Goal: Task Accomplishment & Management: Complete application form

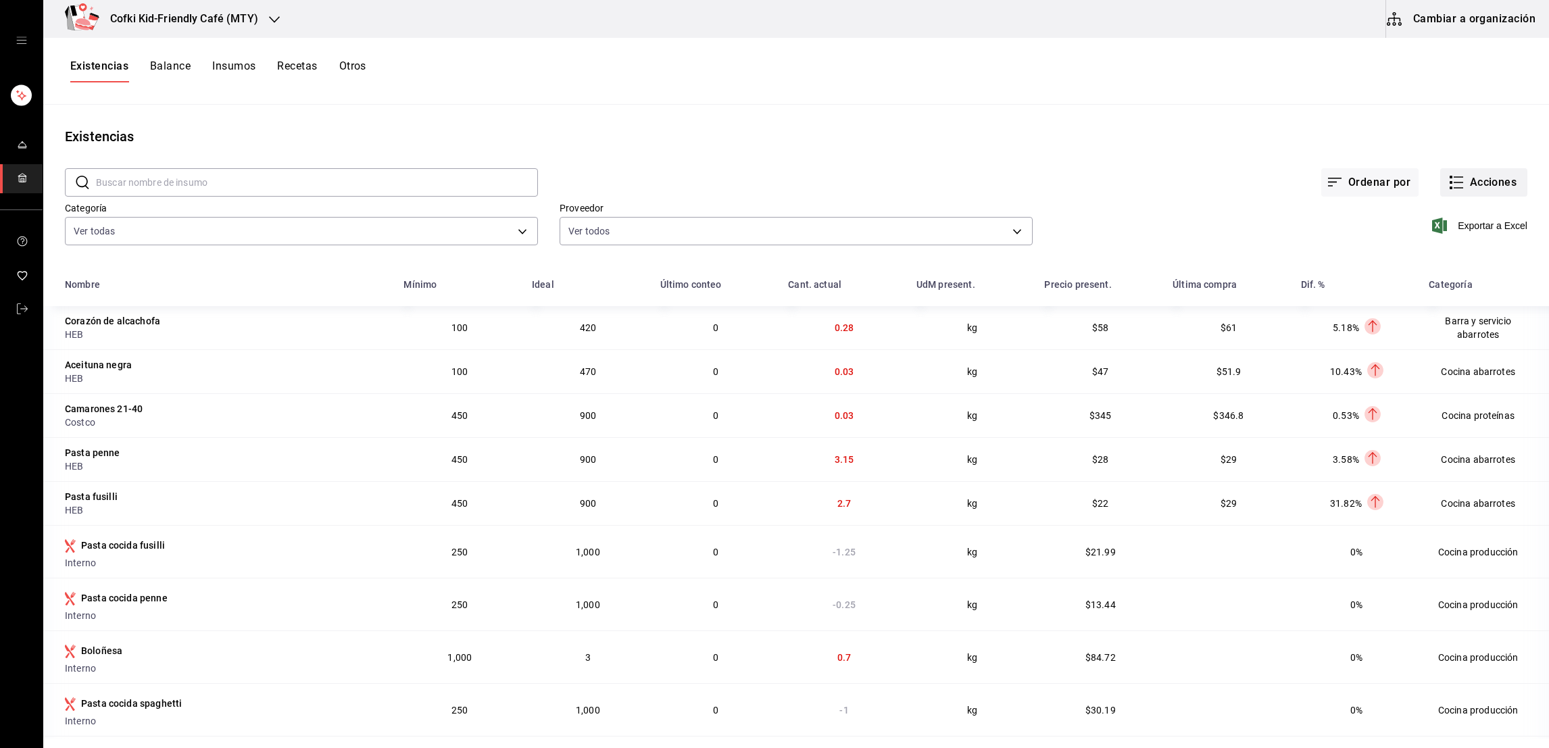
click at [1462, 186] on button "Acciones" at bounding box center [1483, 182] width 87 height 28
click at [1454, 370] on li "Evento de producción" at bounding box center [1468, 363] width 135 height 36
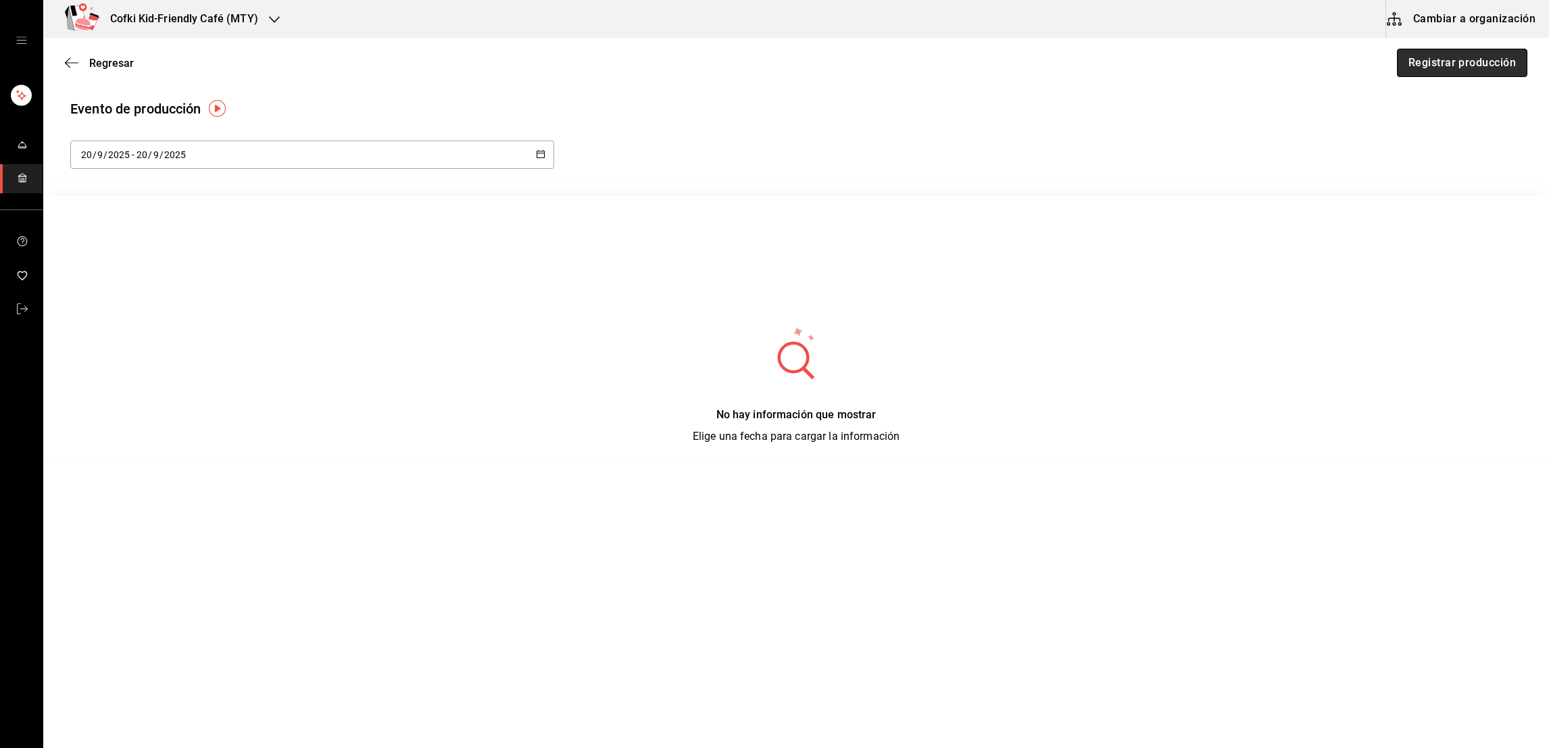
click at [1429, 61] on button "Registrar producción" at bounding box center [1462, 63] width 130 height 28
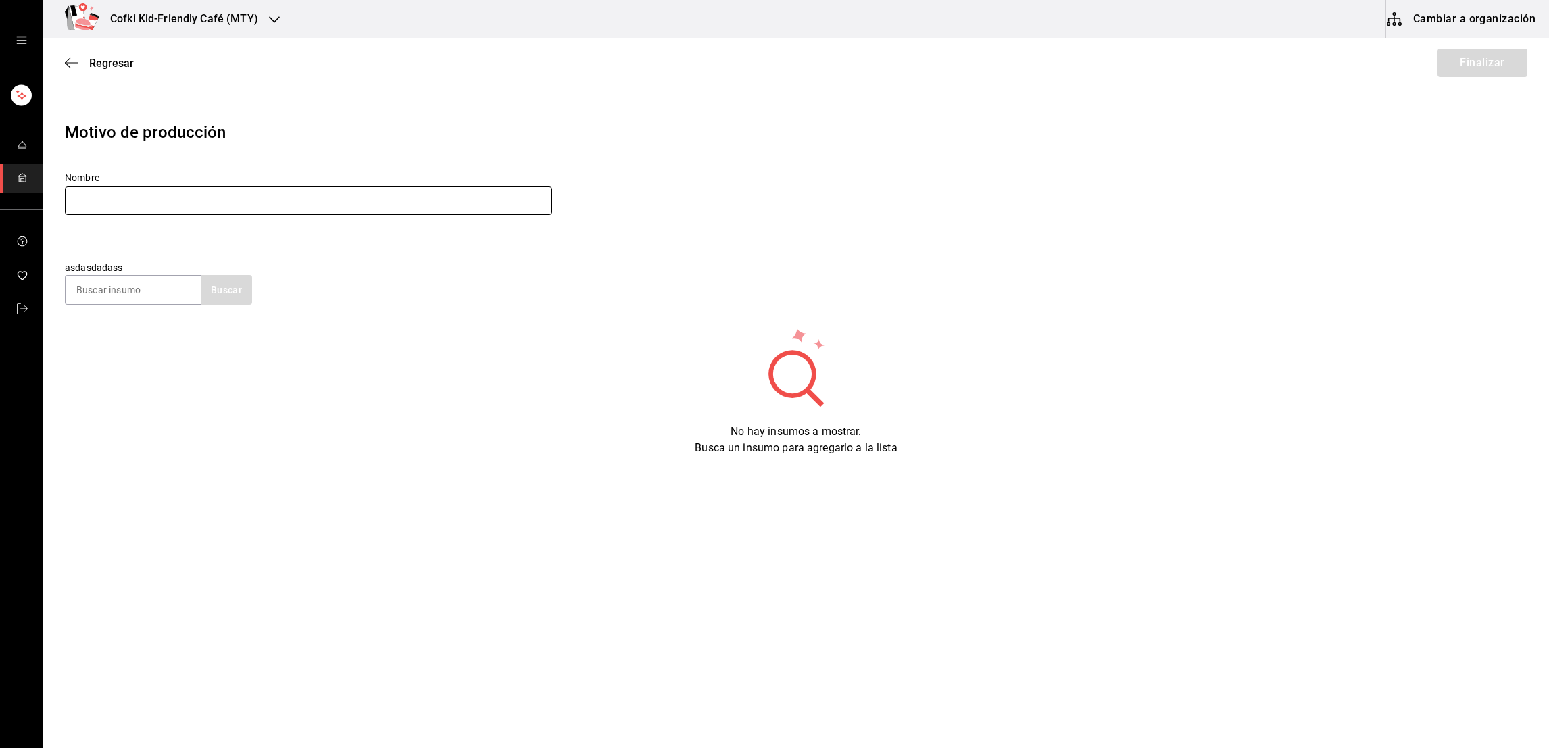
click at [362, 204] on input "text" at bounding box center [308, 201] width 487 height 28
type input "Producción cocina [DATE]"
click at [156, 276] on input at bounding box center [133, 290] width 135 height 28
type input "salsa verde"
click at [209, 293] on button "Buscar" at bounding box center [226, 290] width 51 height 30
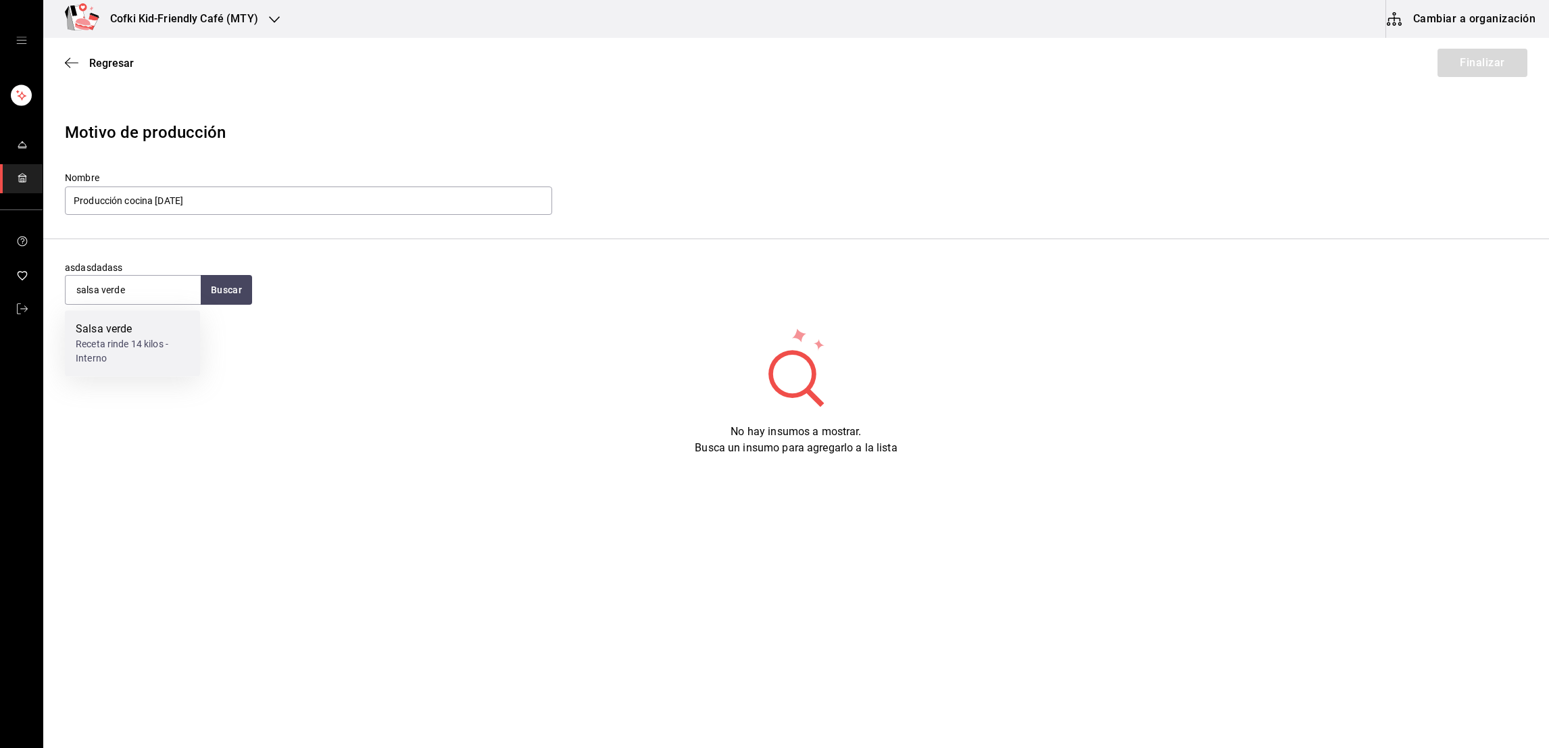
click at [163, 319] on div "Salsa verde Receta rinde 14 kilos - Interno" at bounding box center [132, 343] width 135 height 66
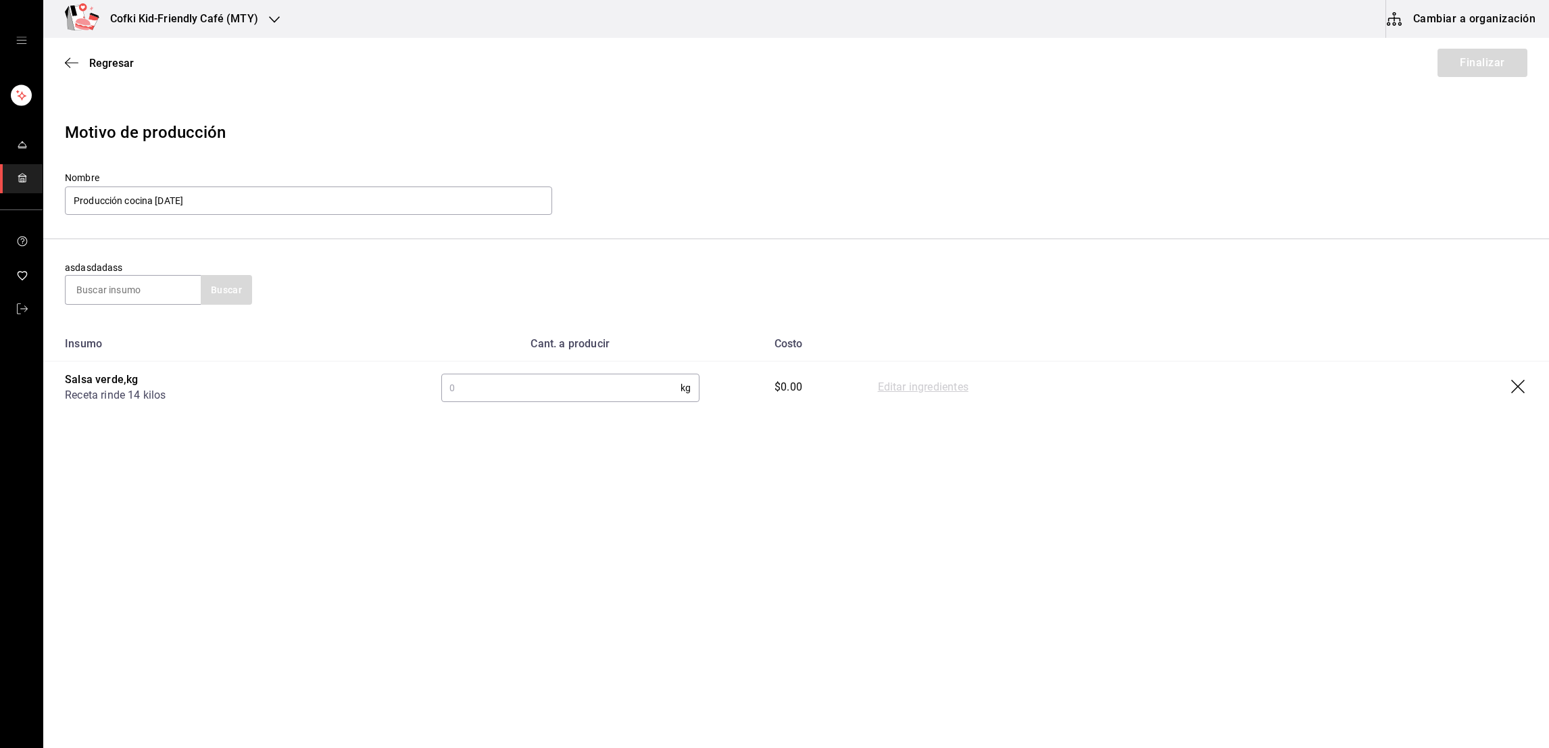
click at [495, 387] on input "text" at bounding box center [560, 387] width 239 height 27
type input "14"
click at [133, 293] on input at bounding box center [133, 290] width 135 height 28
type input "frijoles"
click at [226, 285] on button "Buscar" at bounding box center [226, 290] width 51 height 30
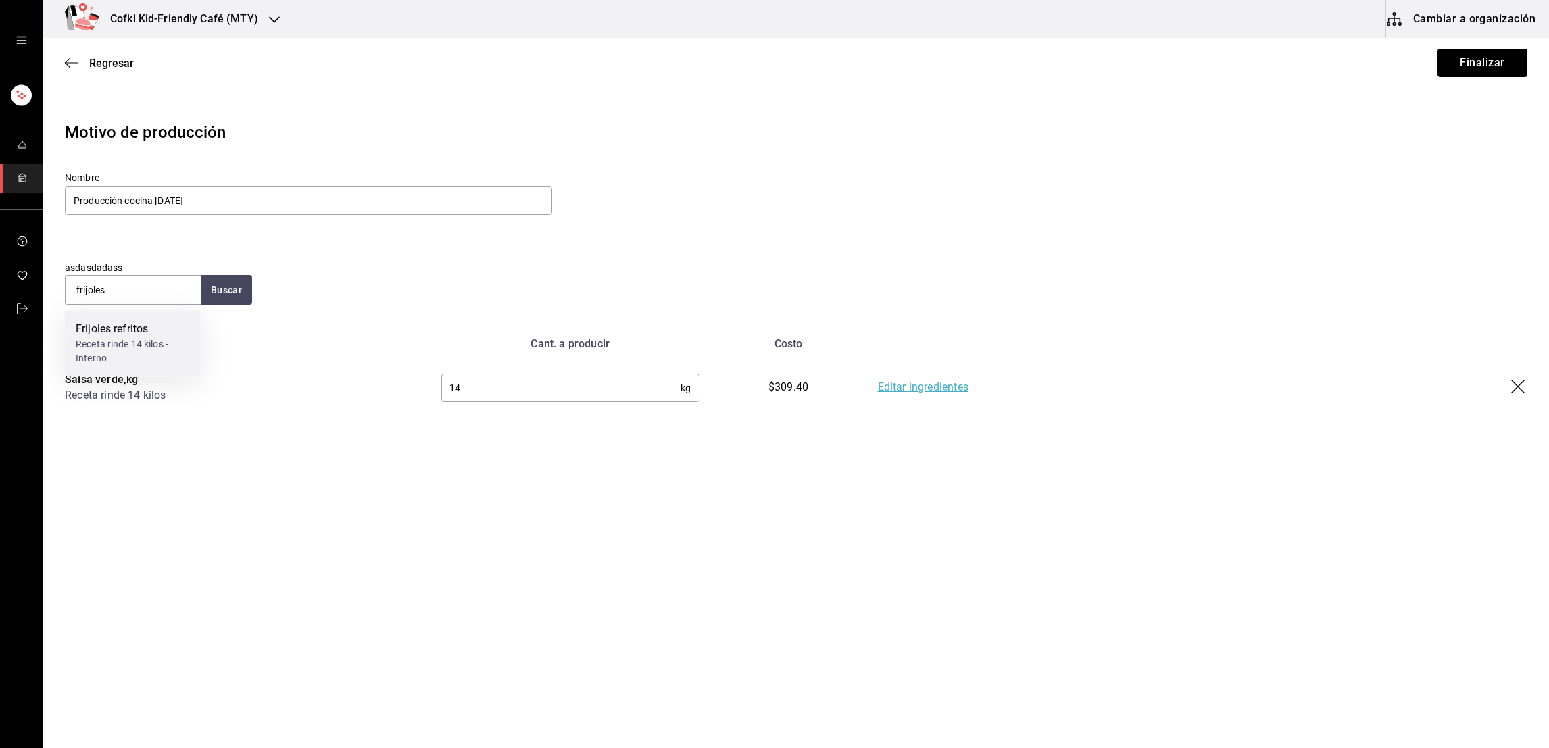
click at [140, 351] on div "Receta rinde 14 kilos - Interno" at bounding box center [133, 351] width 114 height 28
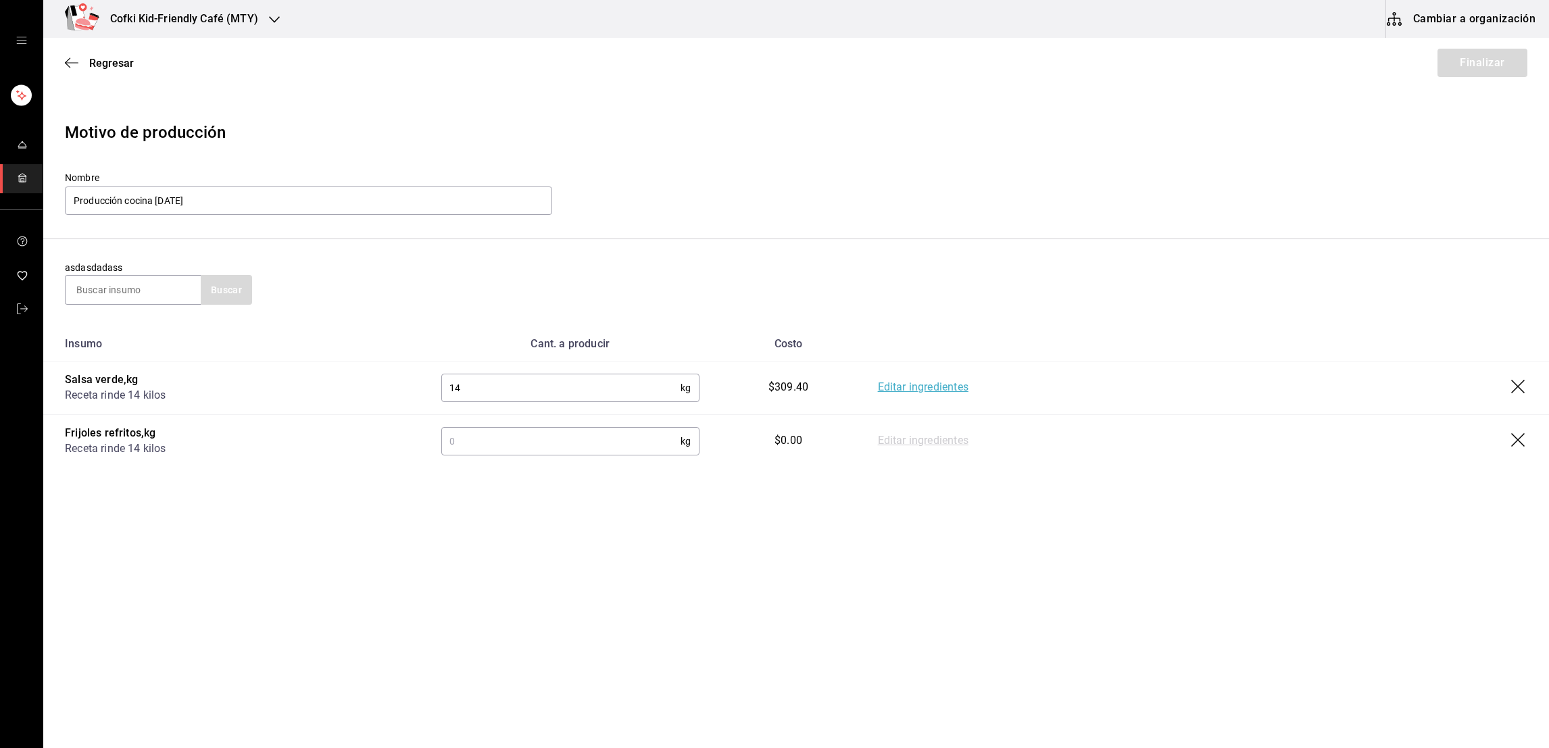
click at [475, 434] on input "text" at bounding box center [560, 441] width 239 height 27
type input "14"
click at [922, 263] on div "asdasdadass Buscar" at bounding box center [796, 283] width 1462 height 44
click at [1460, 53] on button "Finalizar" at bounding box center [1482, 63] width 90 height 28
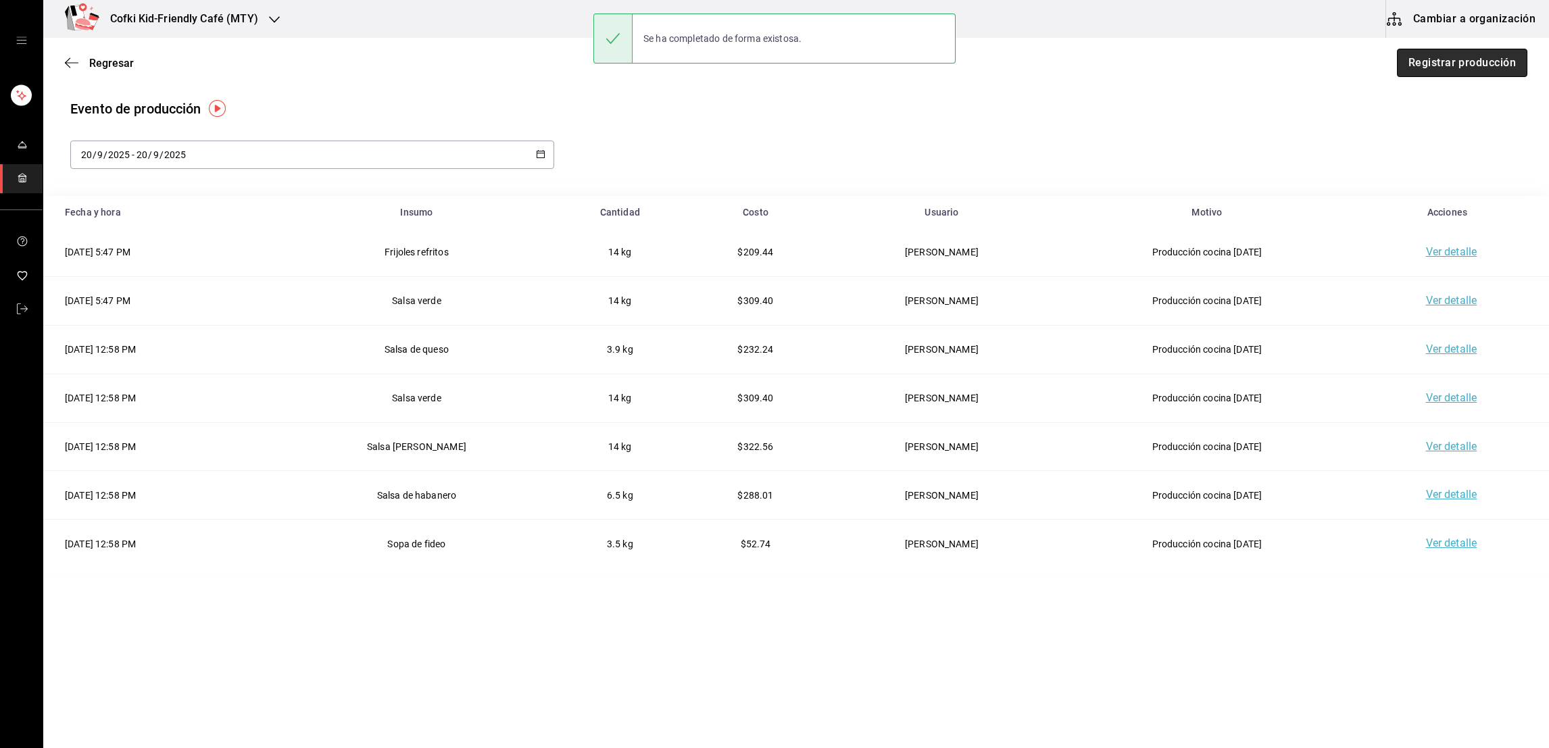
click at [1422, 59] on button "Registrar producción" at bounding box center [1462, 63] width 130 height 28
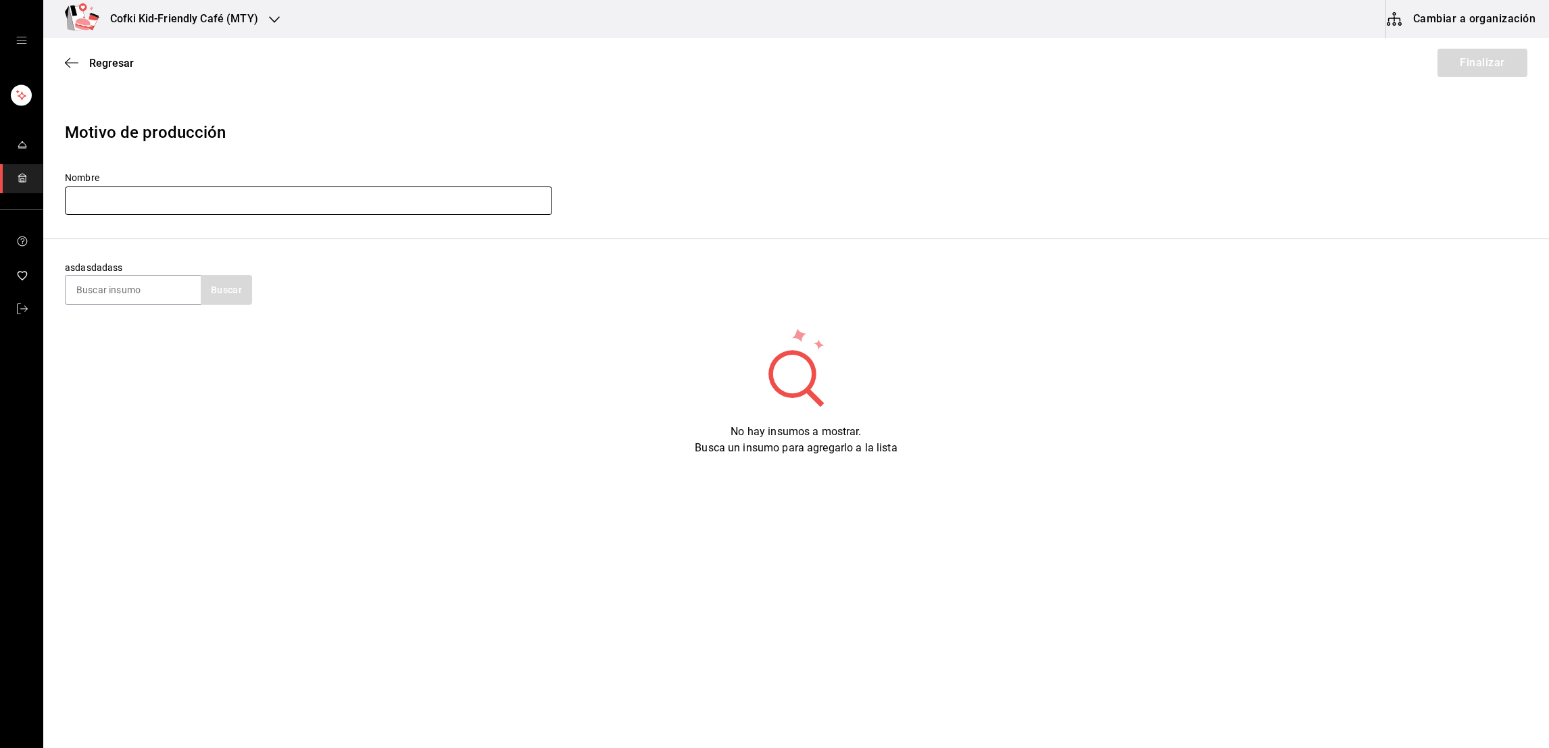
click at [237, 208] on input "text" at bounding box center [308, 201] width 487 height 28
type input "Producción cocina [DATE]"
click at [98, 289] on input at bounding box center [133, 290] width 135 height 28
type input "pollo cocido"
click at [238, 284] on button "Buscar" at bounding box center [226, 290] width 51 height 30
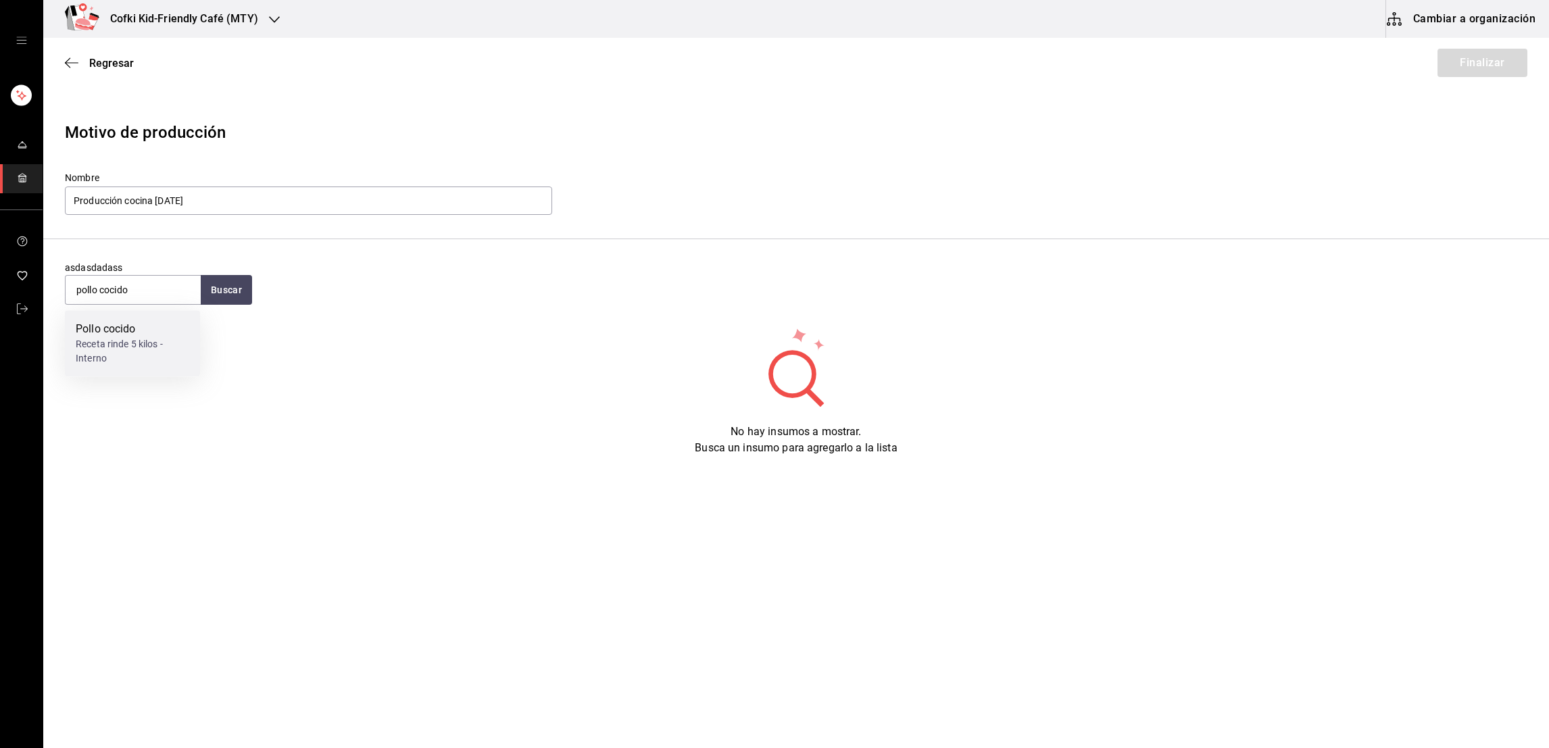
click at [160, 341] on div "Receta rinde 5 kilos - Interno" at bounding box center [133, 351] width 114 height 28
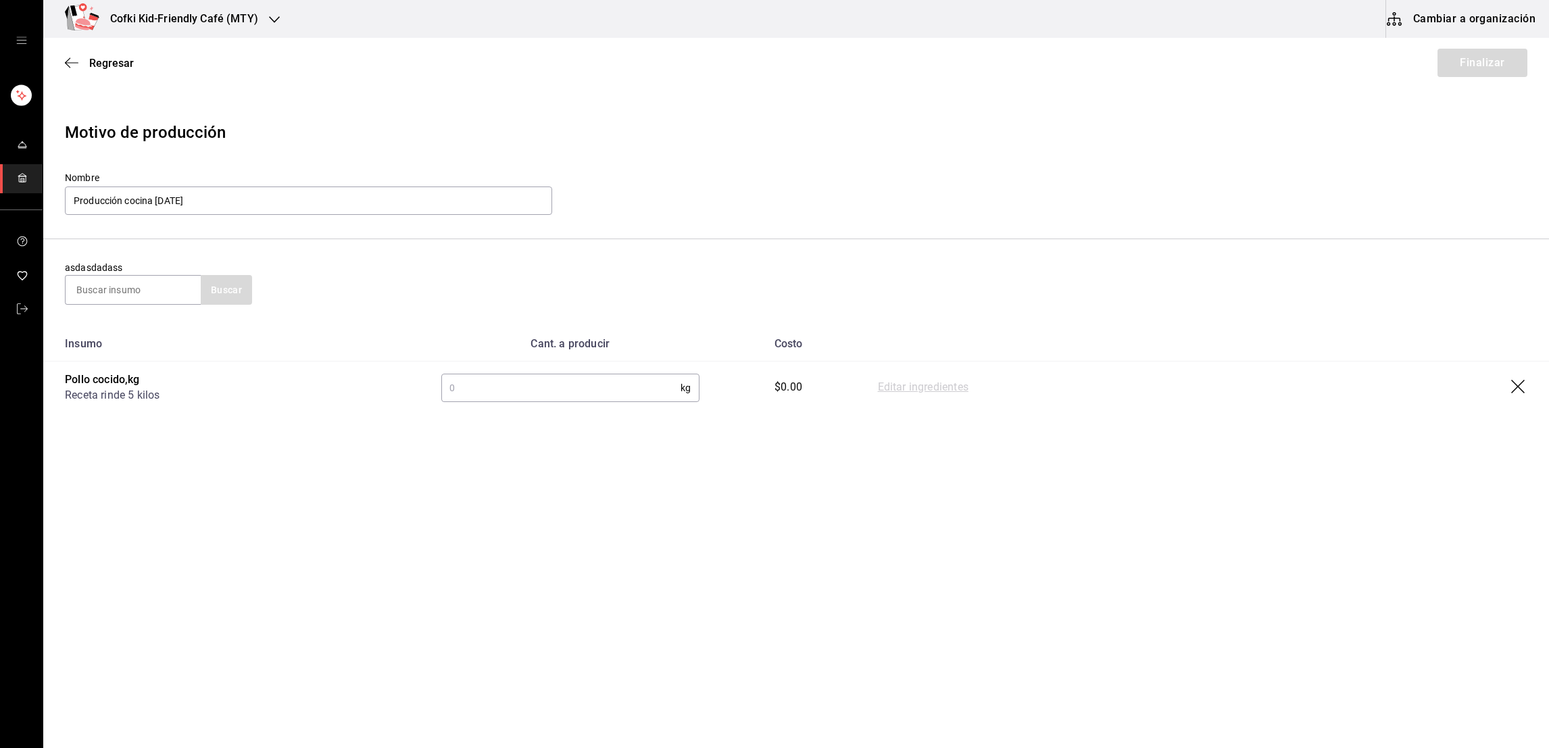
click at [635, 381] on input "text" at bounding box center [560, 387] width 239 height 27
click at [915, 385] on link "Editar ingredientes" at bounding box center [923, 388] width 91 height 16
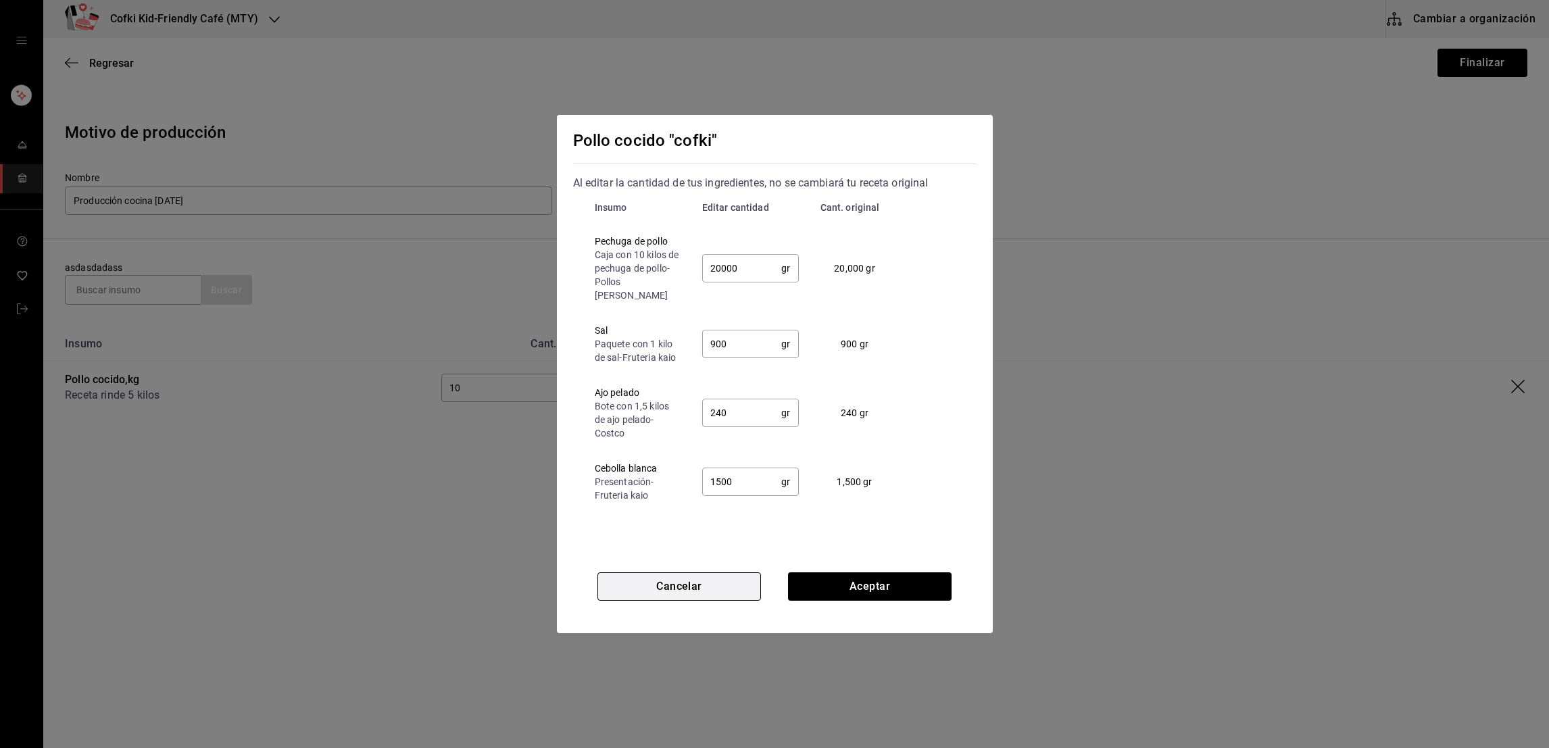
click at [713, 596] on button "Cancelar" at bounding box center [679, 586] width 164 height 28
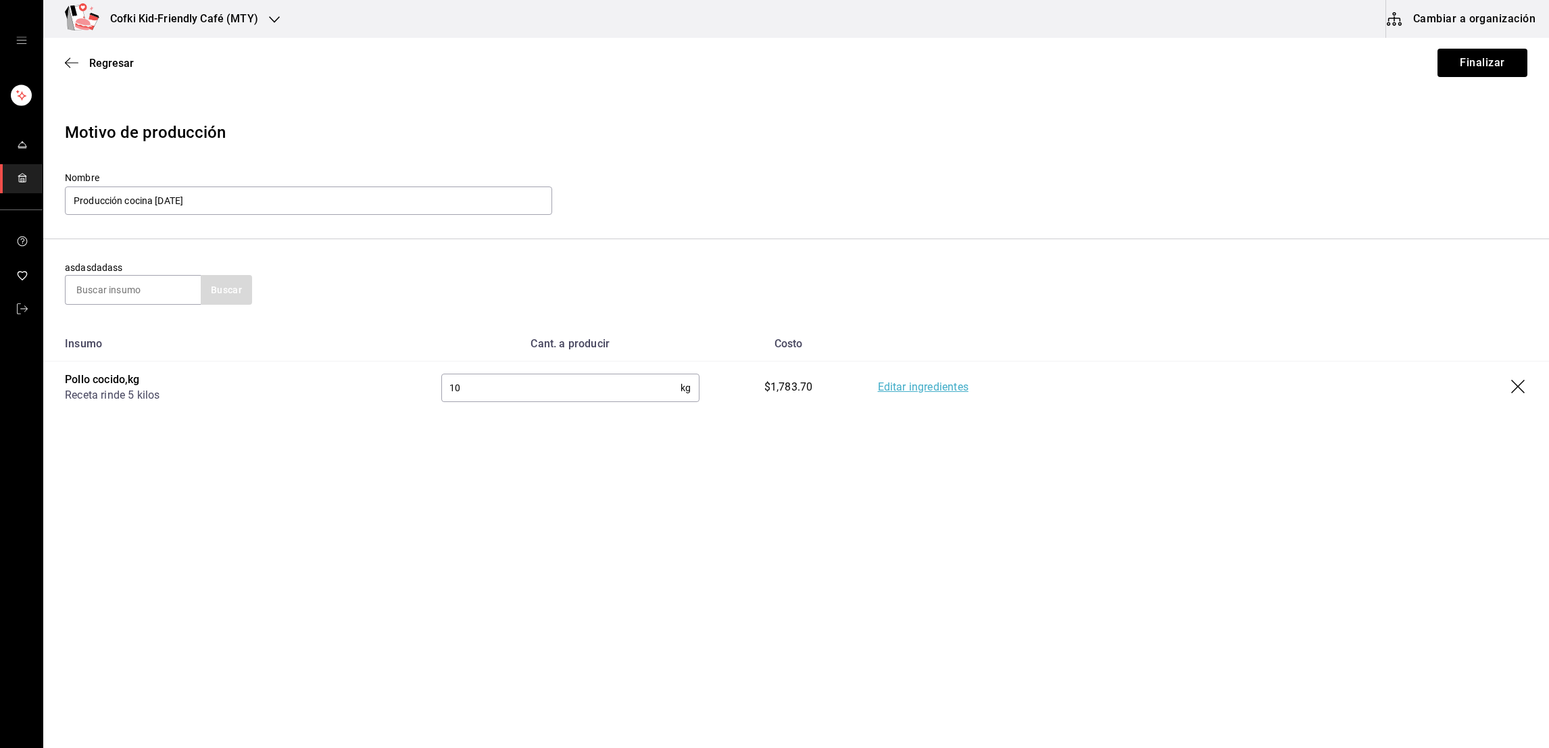
click at [472, 385] on input "10" at bounding box center [560, 387] width 239 height 27
type input "6.5"
click at [933, 386] on link "Editar ingredientes" at bounding box center [923, 388] width 91 height 16
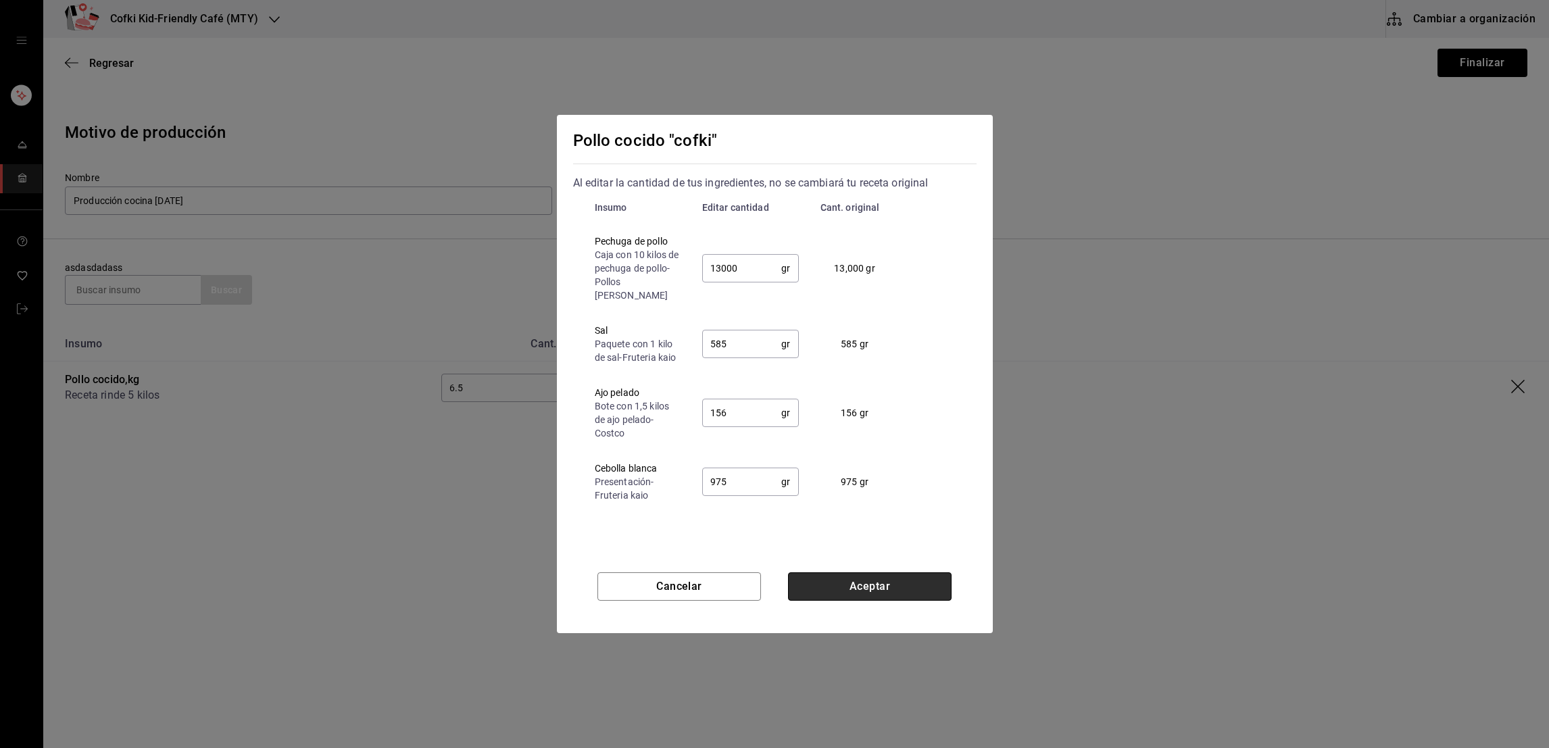
click at [825, 587] on button "Aceptar" at bounding box center [870, 586] width 164 height 28
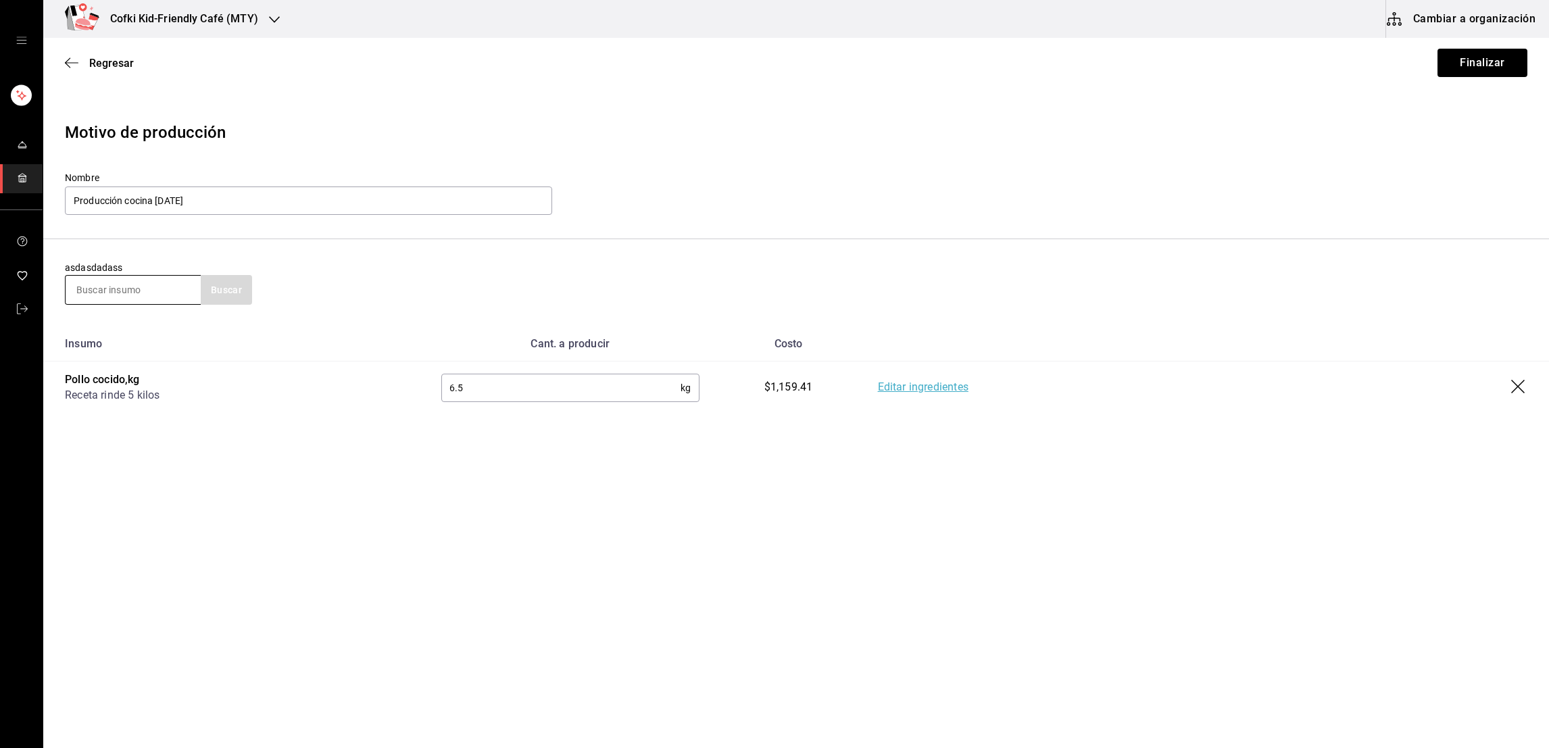
click at [147, 293] on input at bounding box center [133, 290] width 135 height 28
click at [224, 295] on button "Buscar" at bounding box center [226, 290] width 51 height 30
click at [127, 288] on input "salsa roja" at bounding box center [133, 290] width 135 height 28
type input "salsa de"
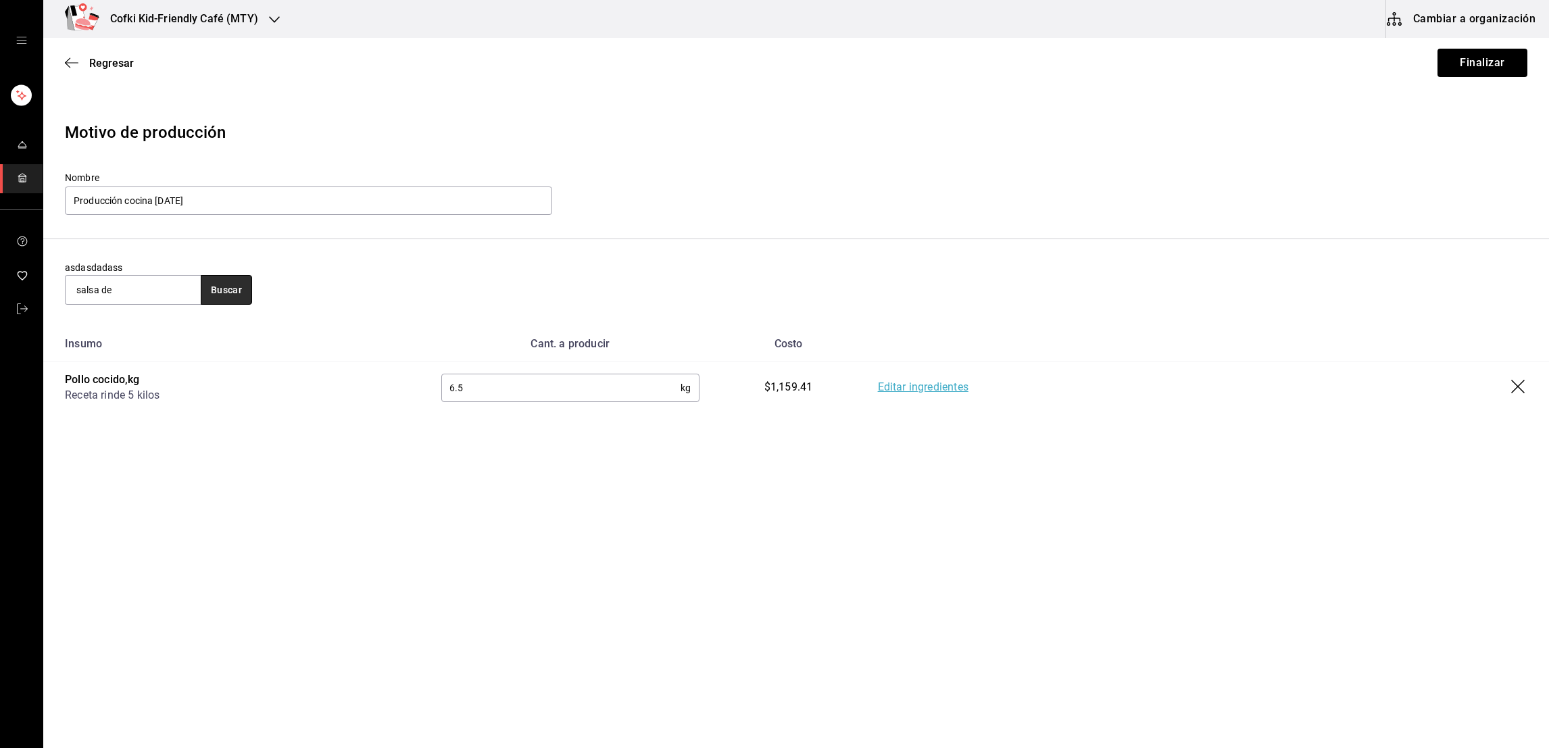
click at [206, 291] on button "Buscar" at bounding box center [226, 290] width 51 height 30
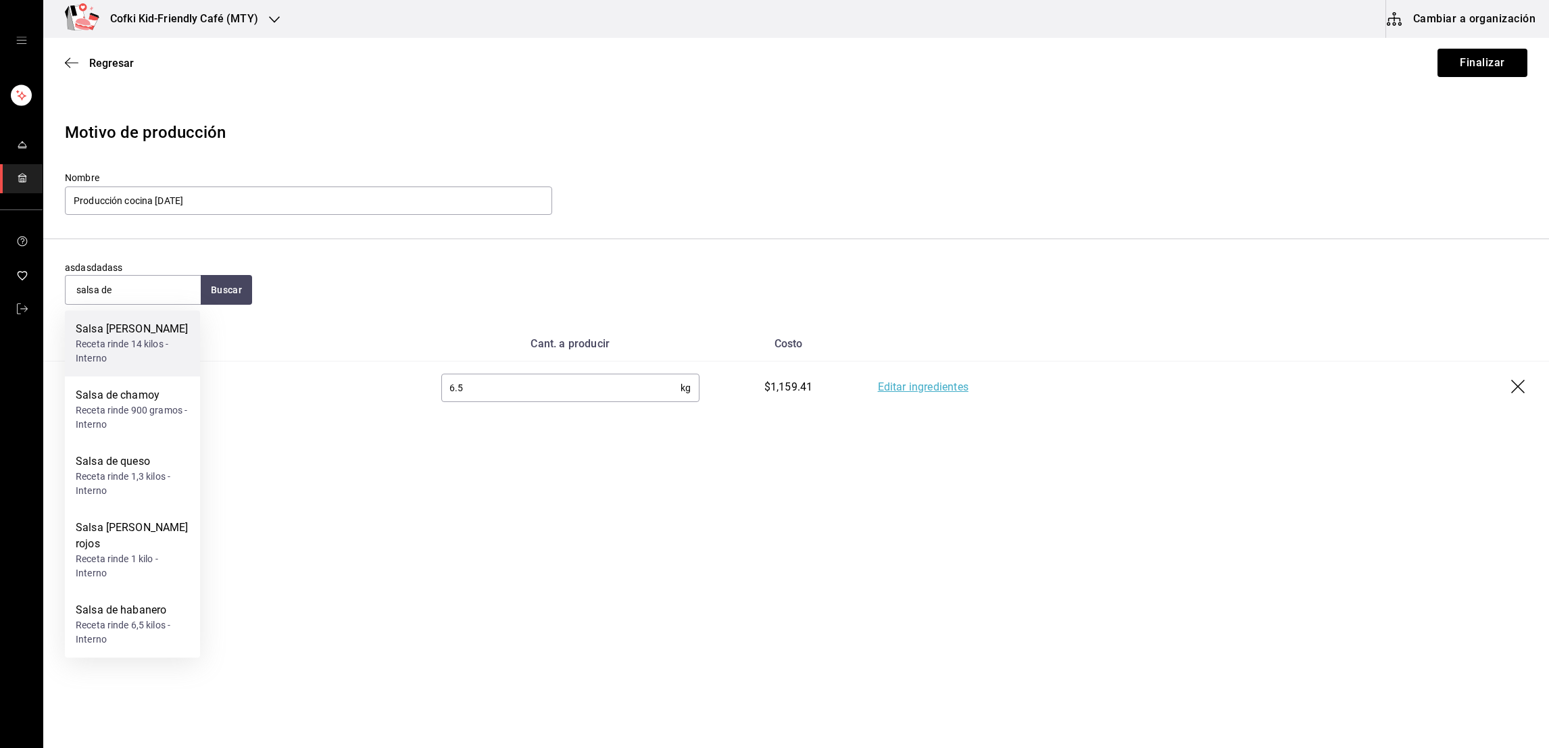
click at [135, 354] on div "Receta rinde 14 kilos - Interno" at bounding box center [133, 351] width 114 height 28
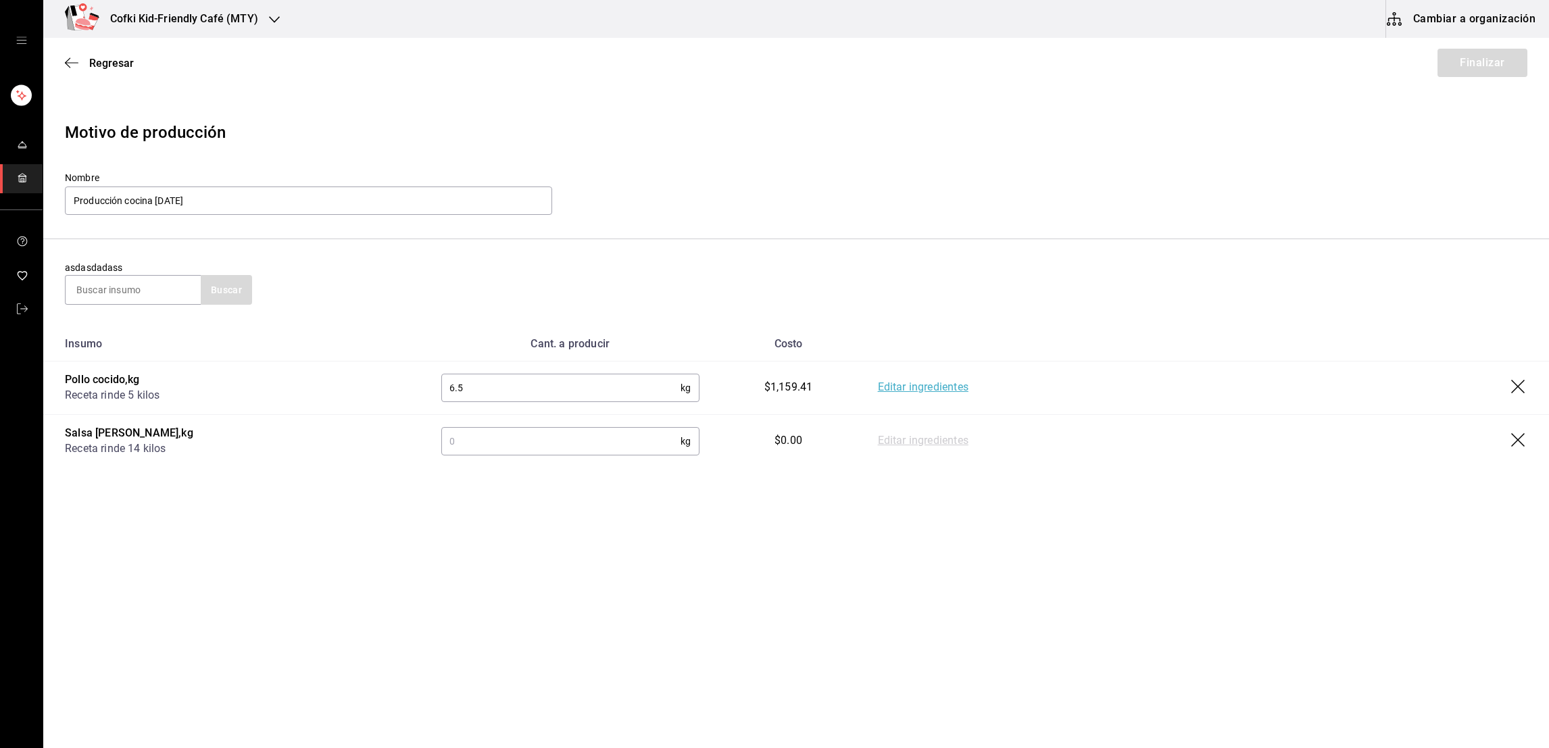
click at [472, 441] on input "text" at bounding box center [560, 441] width 239 height 27
type input "14"
click at [123, 295] on input at bounding box center [133, 290] width 135 height 28
type input "mezcla [PERSON_NAME]"
click at [240, 288] on button "Buscar" at bounding box center [226, 290] width 51 height 30
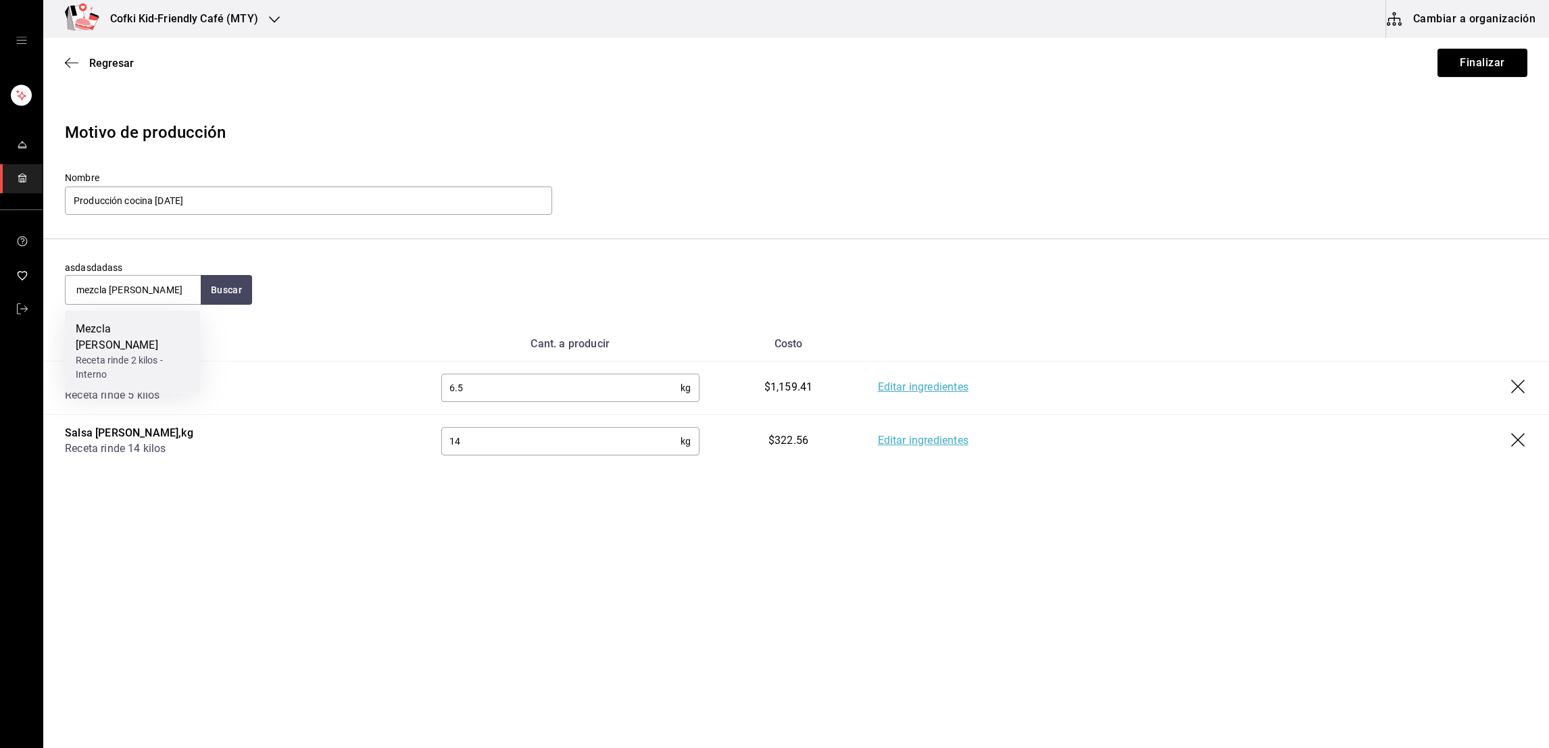
click at [156, 353] on div "Receta rinde 2 kilos - Interno" at bounding box center [133, 367] width 114 height 28
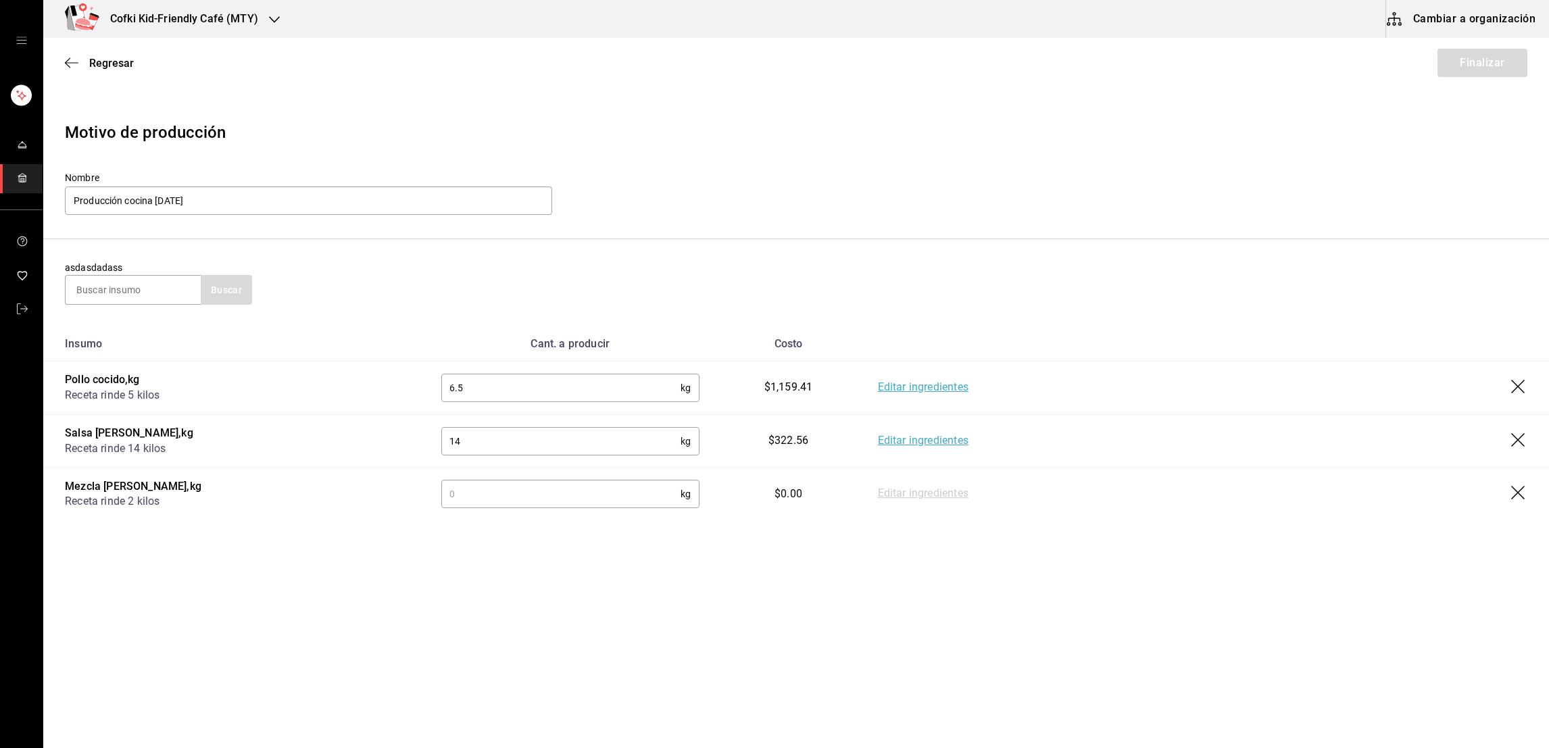
click at [497, 495] on input "text" at bounding box center [560, 493] width 239 height 27
click at [898, 498] on link "Editar ingredientes" at bounding box center [923, 494] width 91 height 16
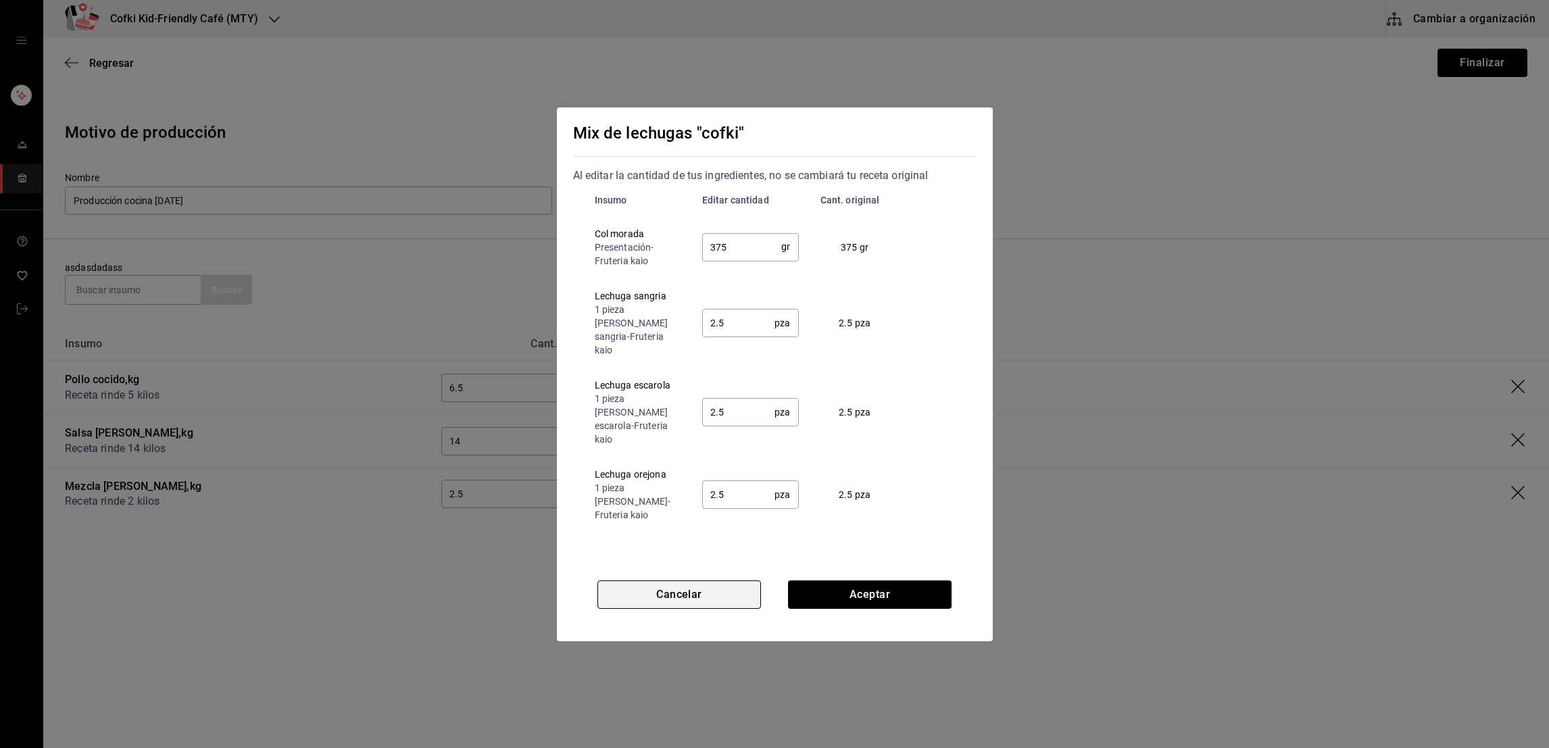
click at [707, 591] on button "Cancelar" at bounding box center [679, 594] width 164 height 28
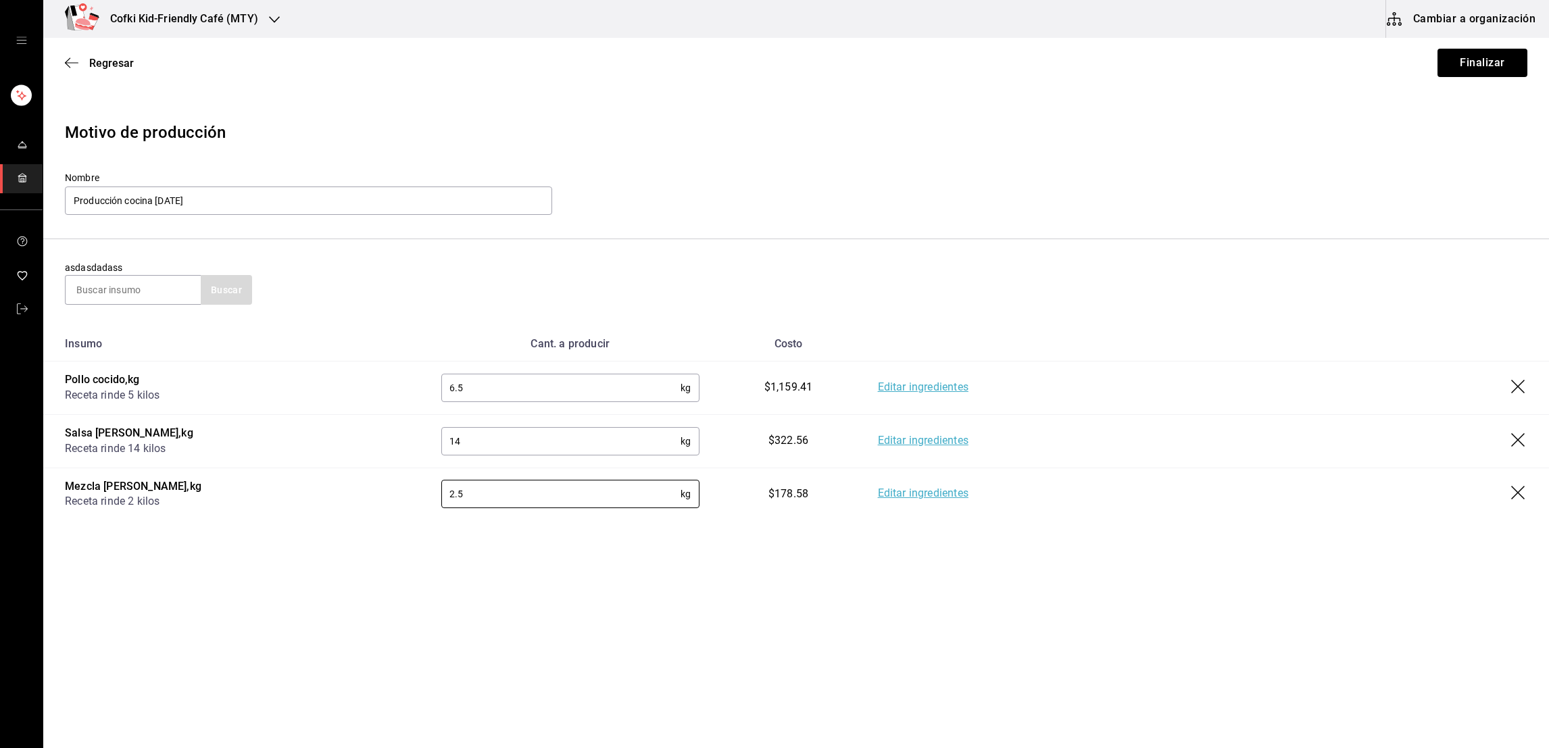
drag, startPoint x: 510, startPoint y: 497, endPoint x: 387, endPoint y: 474, distance: 124.5
click at [387, 474] on tr "Mezcla [PERSON_NAME] , kg Receta rinde 2 kilos 2.5 kg ​ $178.58 Editar ingredie…" at bounding box center [796, 494] width 1506 height 53
type input "3"
click at [437, 271] on div "asdasdadass Buscar" at bounding box center [796, 283] width 1462 height 44
click at [121, 285] on input at bounding box center [133, 290] width 135 height 28
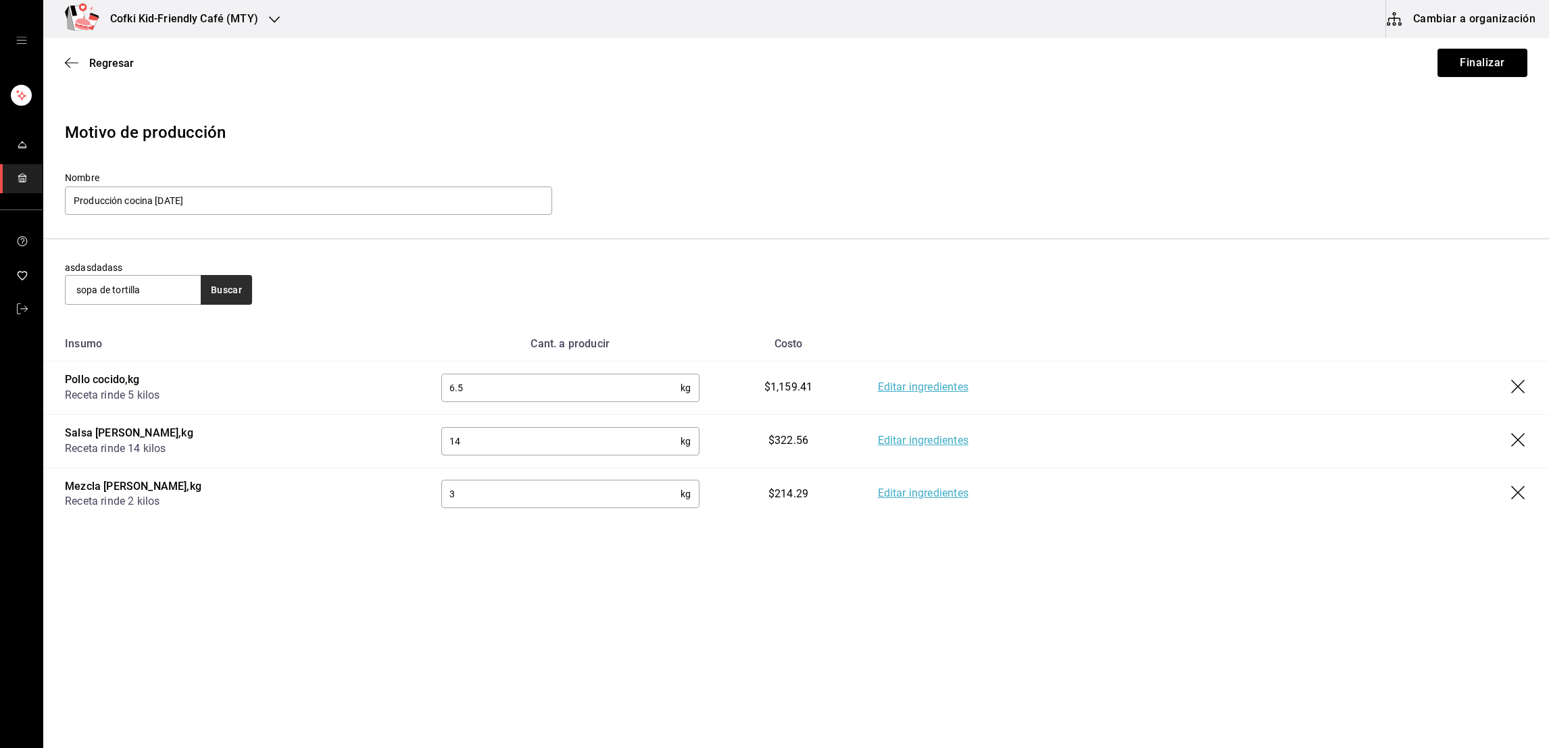
type input "sopa de tortilla"
click at [250, 293] on button "Buscar" at bounding box center [226, 290] width 51 height 30
click at [250, 293] on button "button" at bounding box center [226, 290] width 51 height 30
click at [145, 336] on div "Base de sopa de tortilla" at bounding box center [133, 337] width 114 height 32
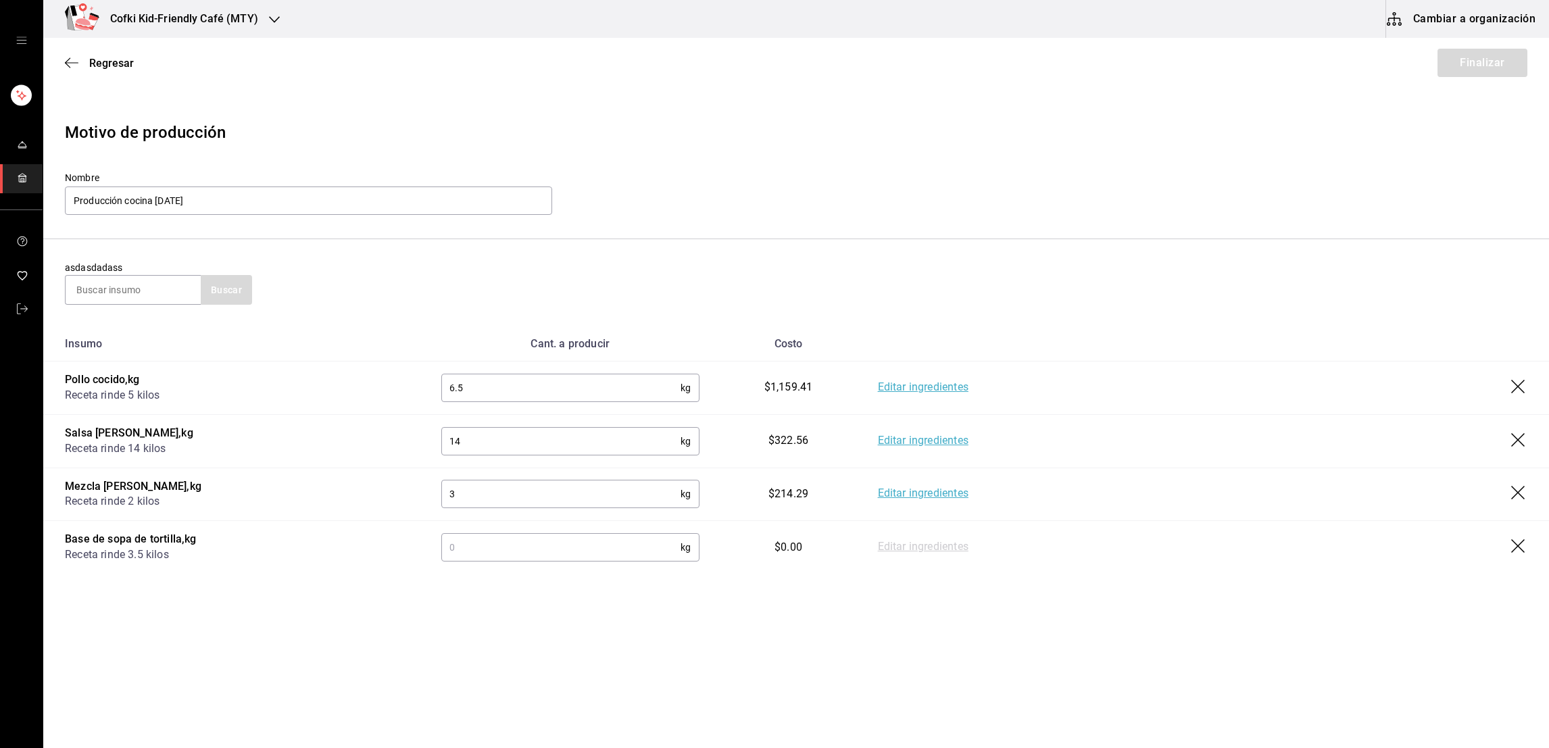
click at [486, 544] on input "text" at bounding box center [560, 547] width 239 height 27
type input "3.5"
click at [103, 288] on input at bounding box center [133, 290] width 135 height 28
type input "mezcla"
click at [248, 285] on button "Buscar" at bounding box center [226, 290] width 51 height 30
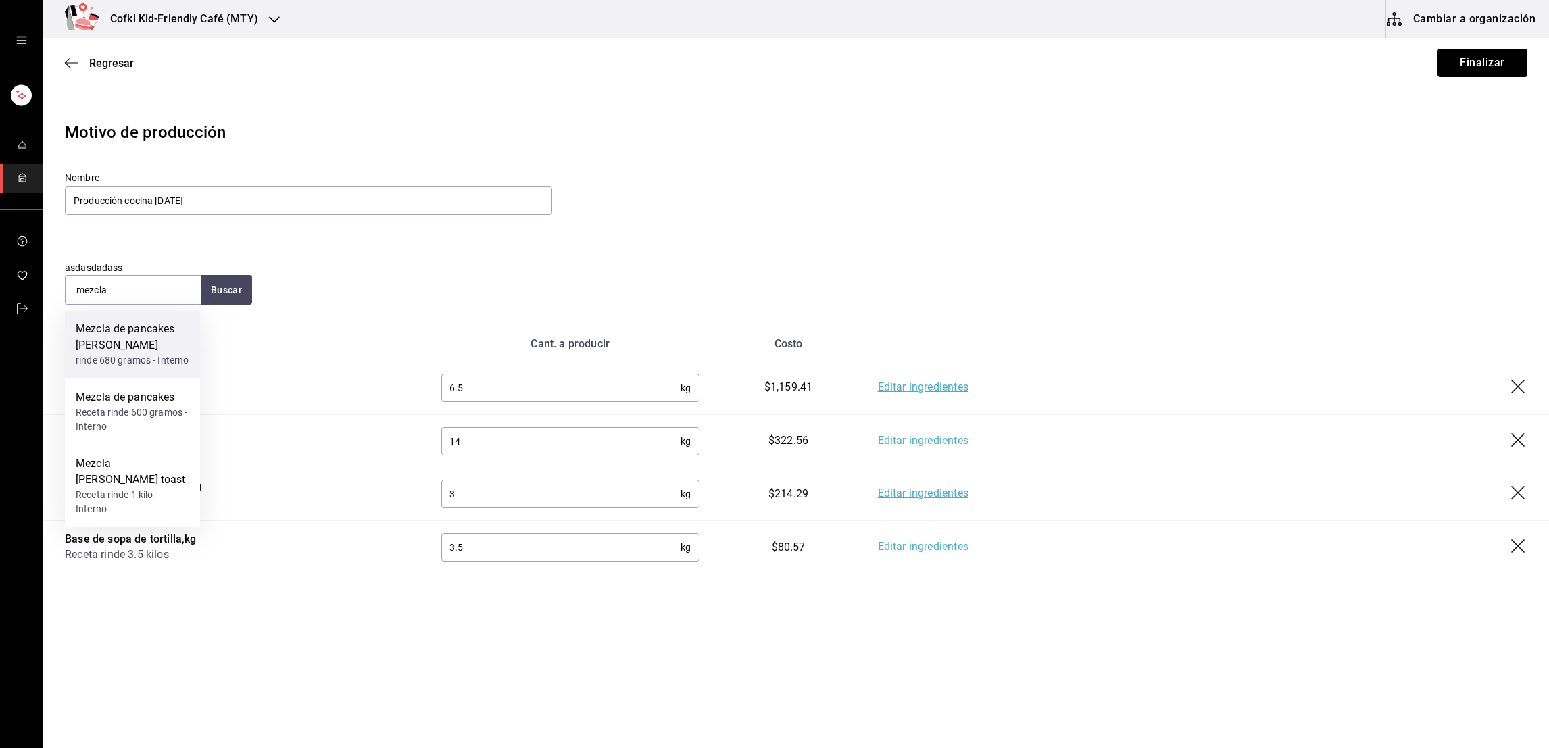
click at [176, 336] on div "Mezcla de pancakes [PERSON_NAME]" at bounding box center [133, 337] width 114 height 32
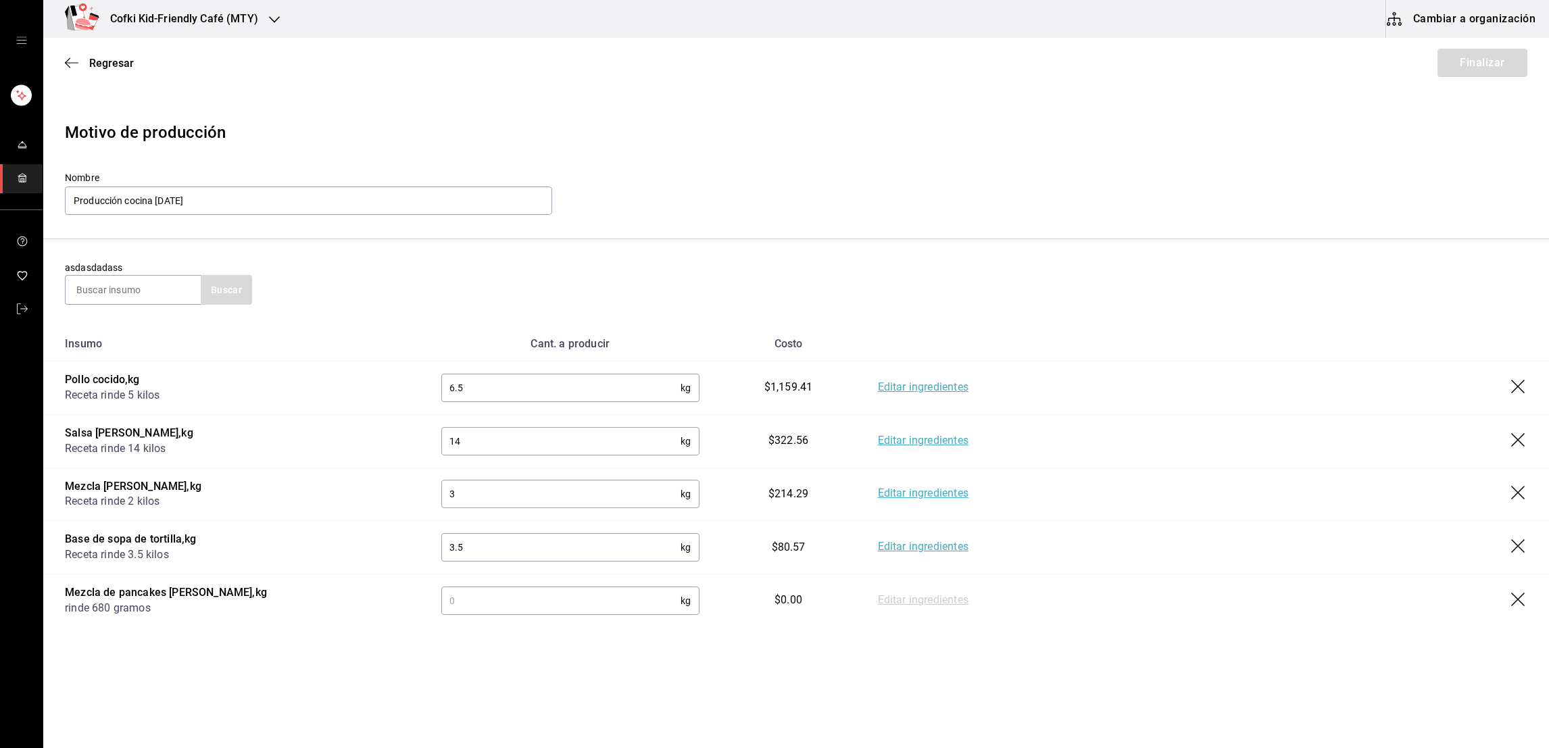
click at [495, 601] on input "text" at bounding box center [560, 600] width 239 height 27
type input "1.3"
click at [168, 297] on input at bounding box center [133, 290] width 135 height 28
type input "mezcla"
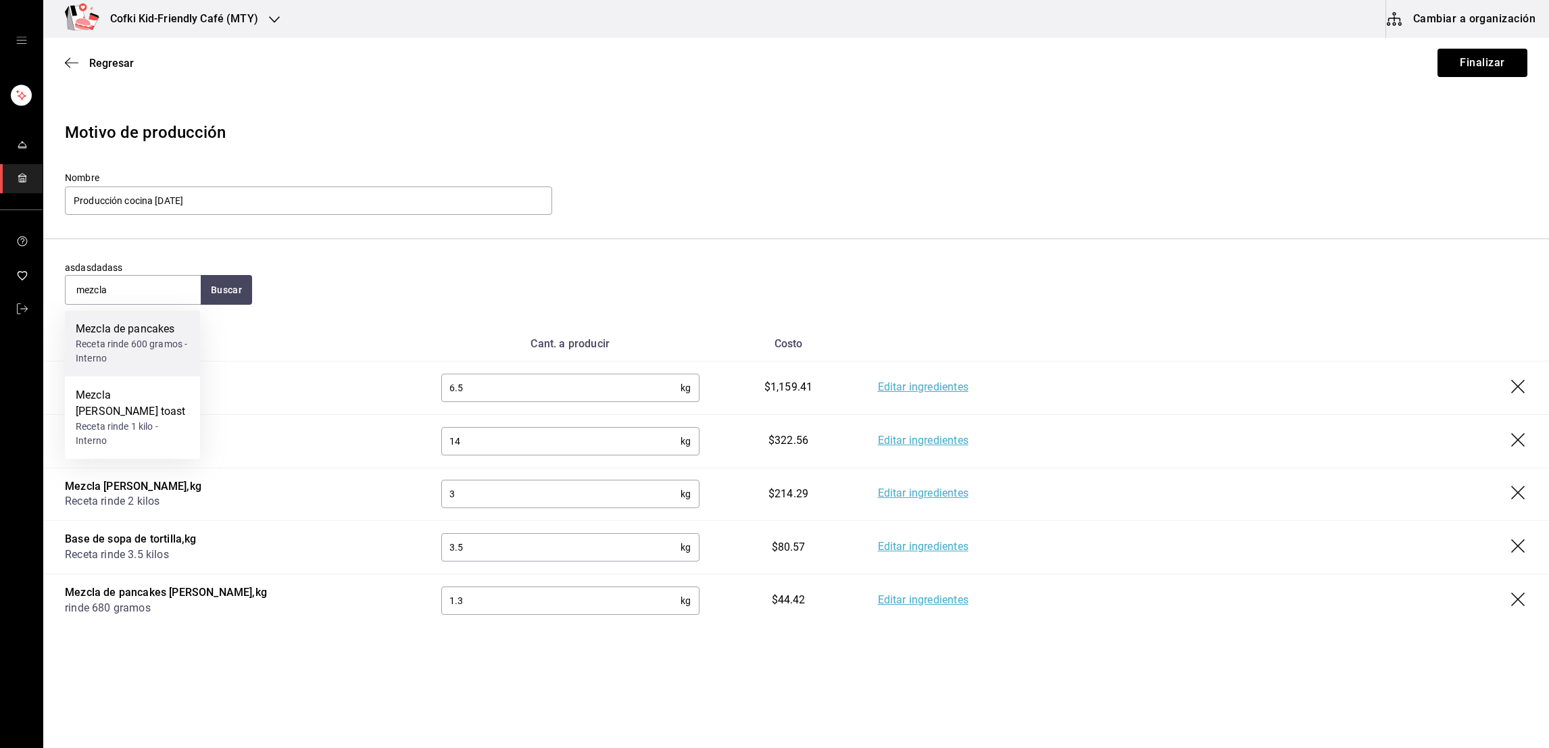
click at [163, 328] on div "Mezcla de pancakes" at bounding box center [133, 329] width 114 height 16
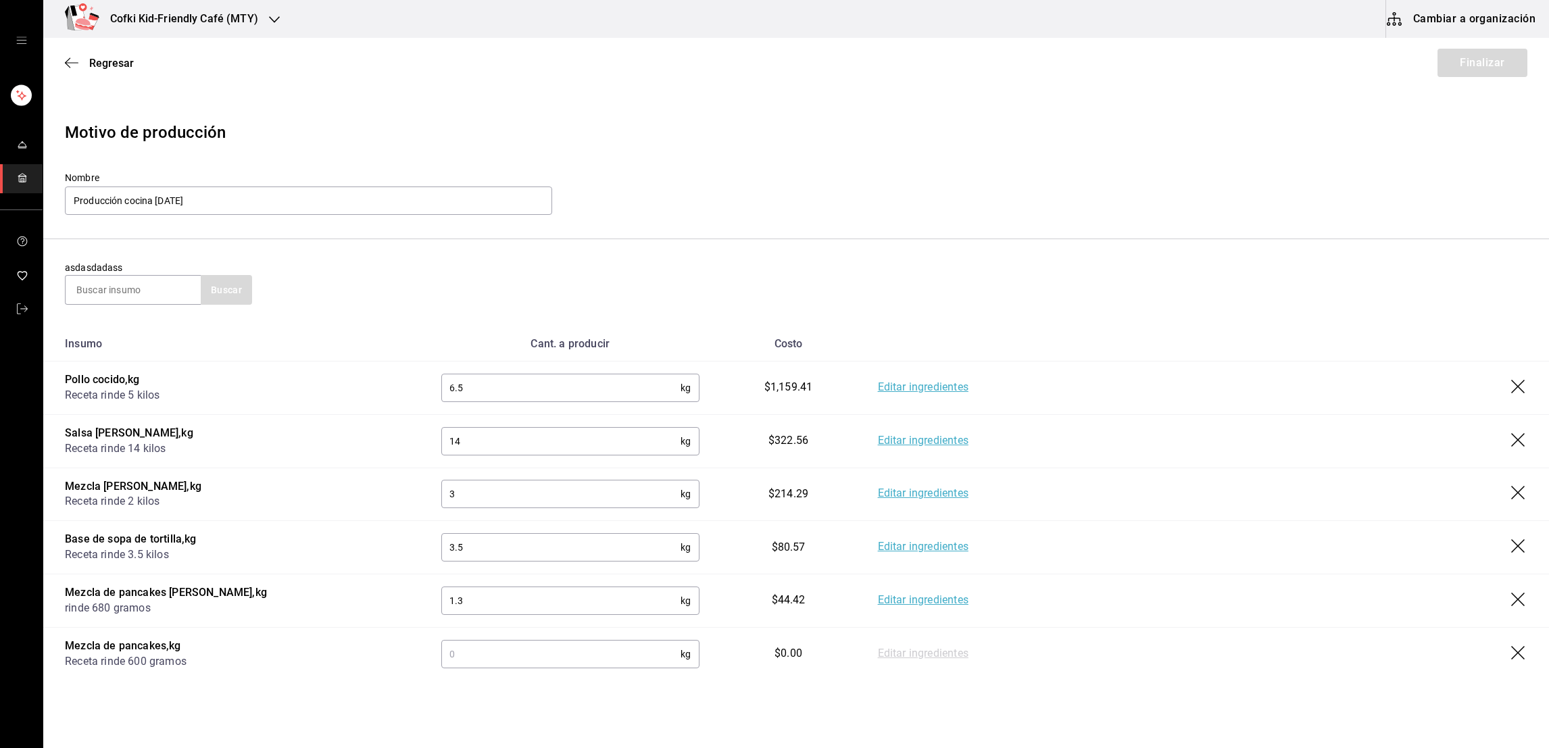
click at [498, 650] on input "text" at bounding box center [560, 654] width 239 height 27
type input "1"
type input "2.4"
click at [1437, 56] on button "Finalizar" at bounding box center [1482, 63] width 90 height 28
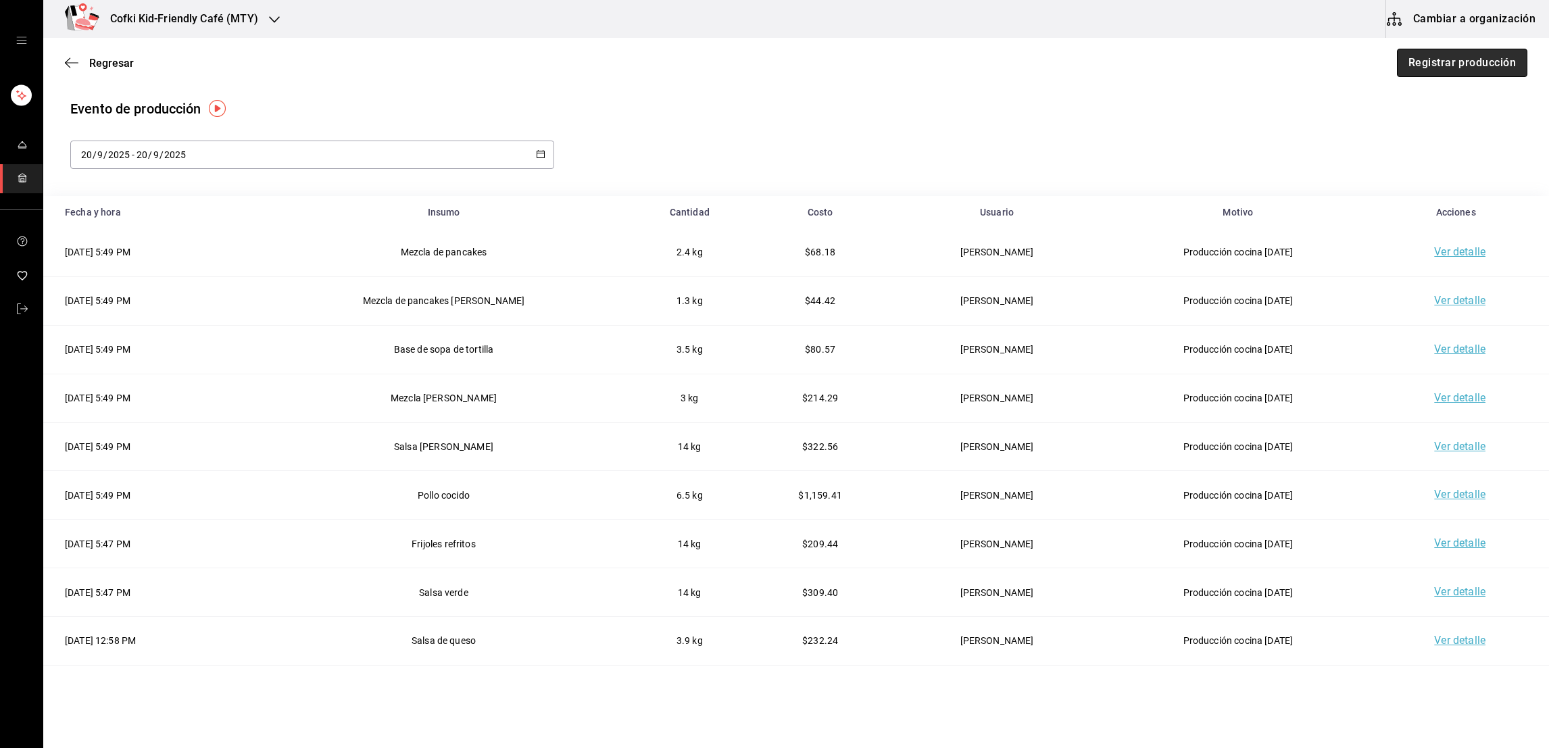
click at [1406, 56] on button "Registrar producción" at bounding box center [1462, 63] width 130 height 28
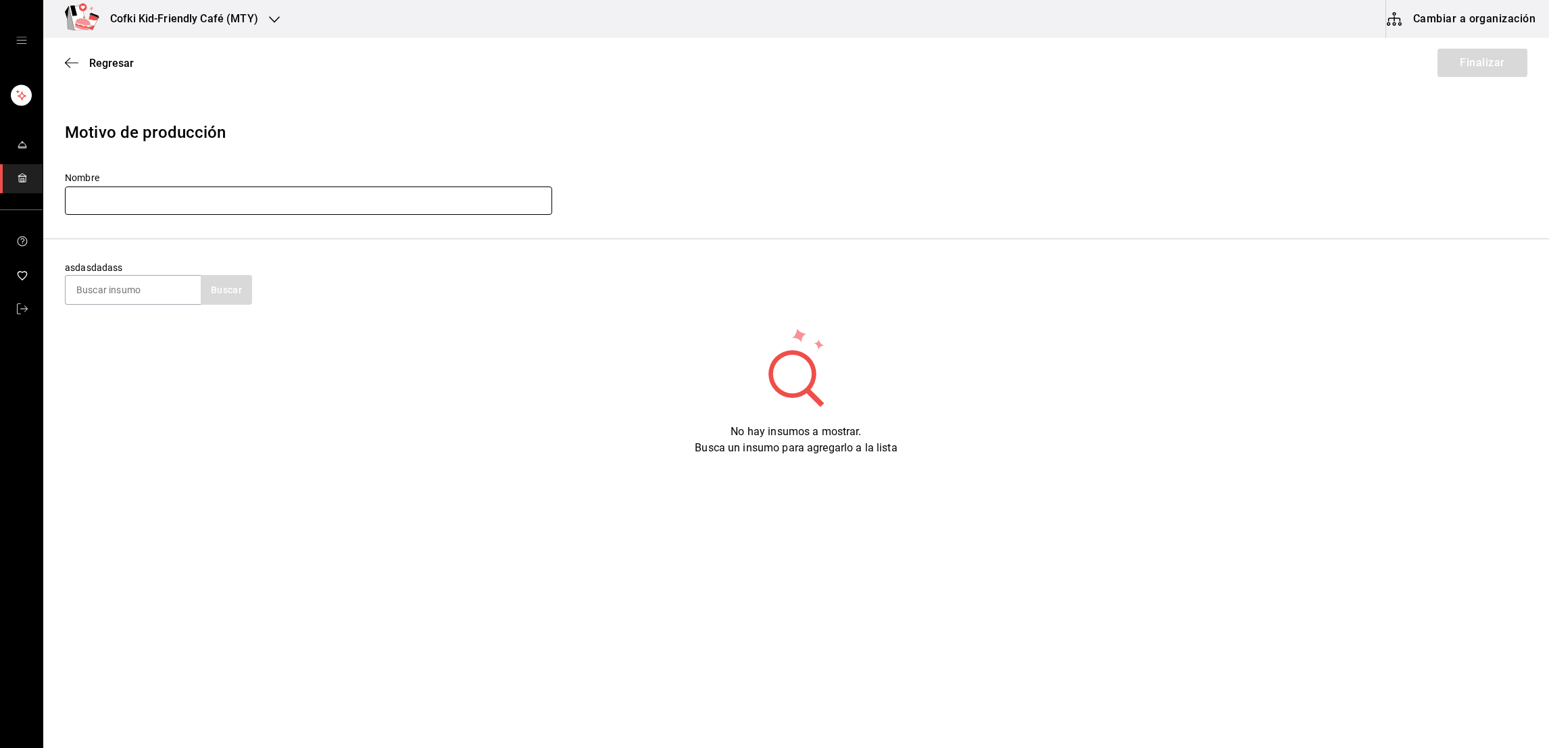
click at [351, 199] on input "text" at bounding box center [308, 201] width 487 height 28
type input "Producción cocina [DATE]"
click at [168, 301] on input at bounding box center [133, 290] width 135 height 28
type input "salsa de queso"
click at [254, 289] on div "asdasdadass salsa de queso Buscar" at bounding box center [796, 283] width 1462 height 44
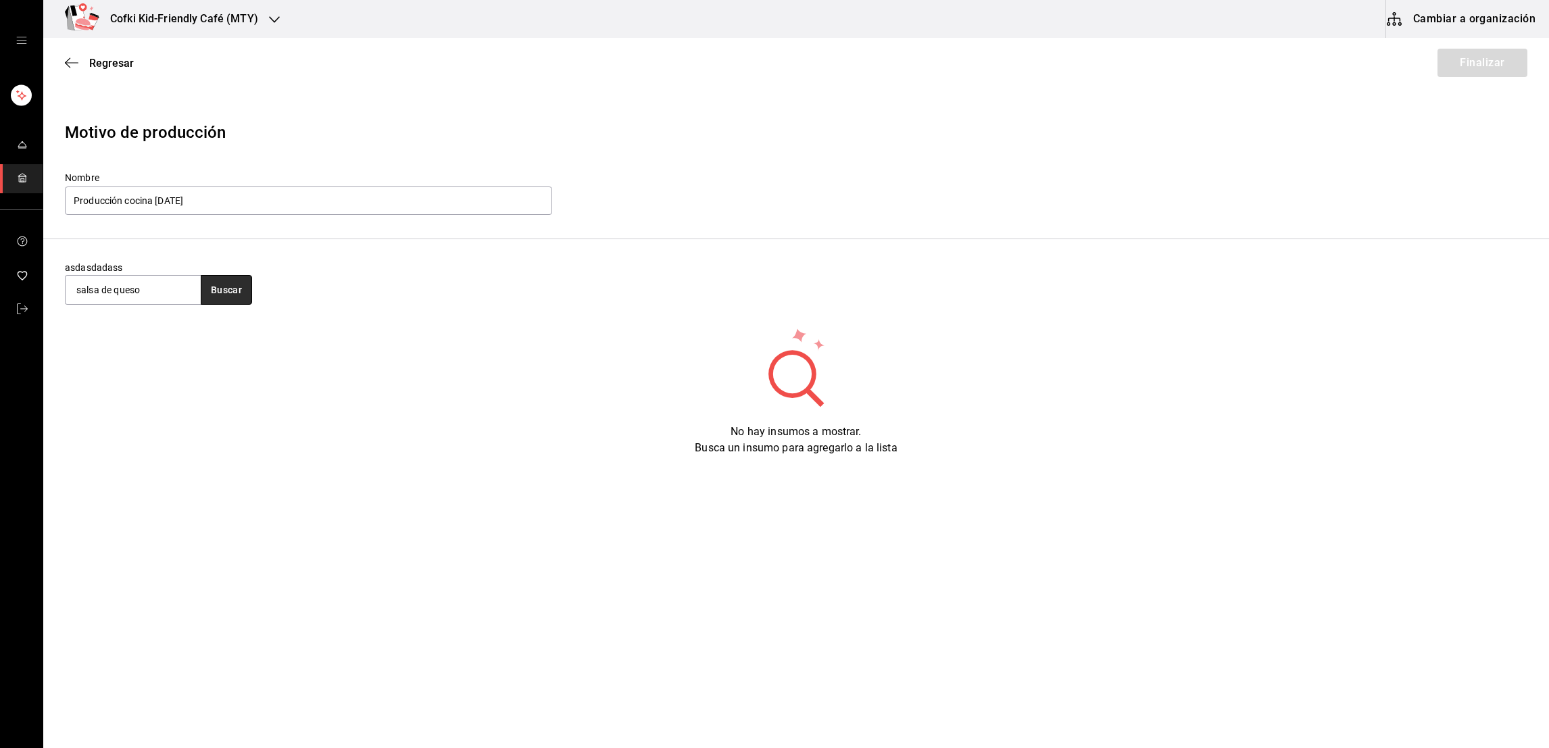
click at [248, 289] on button "Buscar" at bounding box center [226, 290] width 51 height 30
click at [159, 345] on div "Receta rinde 1,3 kilos - Interno" at bounding box center [133, 351] width 114 height 28
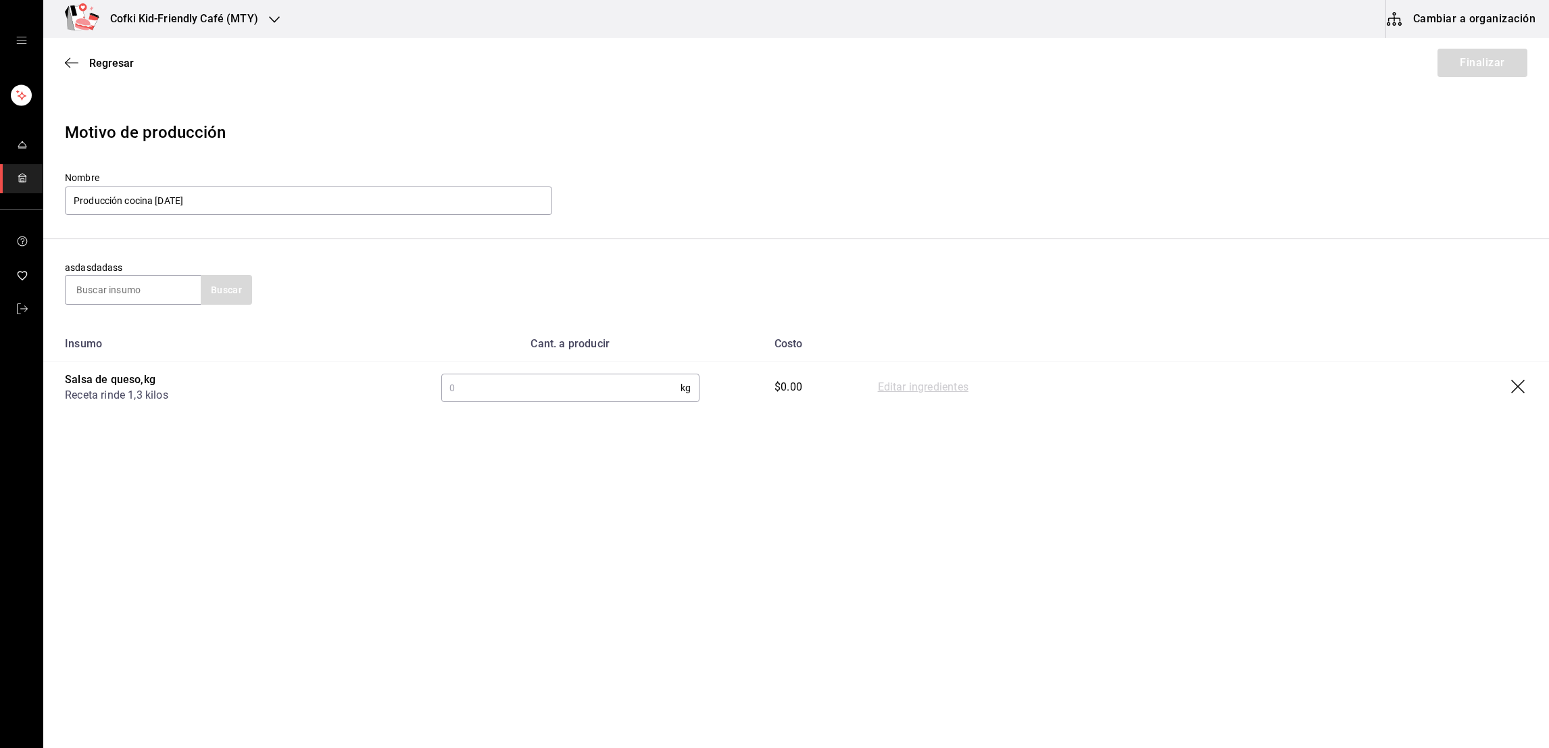
click at [469, 390] on input "text" at bounding box center [560, 387] width 239 height 27
type input "3.9"
click at [1451, 66] on button "Finalizar" at bounding box center [1482, 63] width 90 height 28
